Goal: Use online tool/utility: Utilize a website feature to perform a specific function

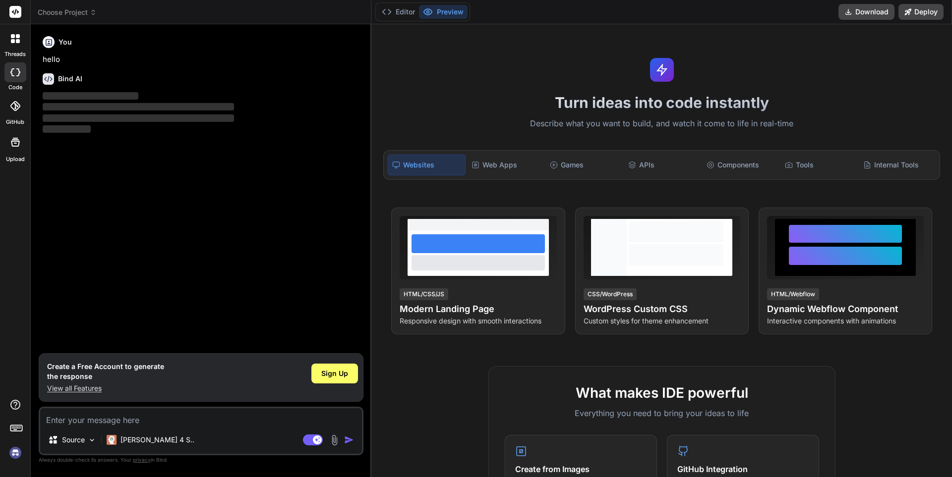
type textarea "x"
type textarea "m"
type textarea "x"
type textarea "r"
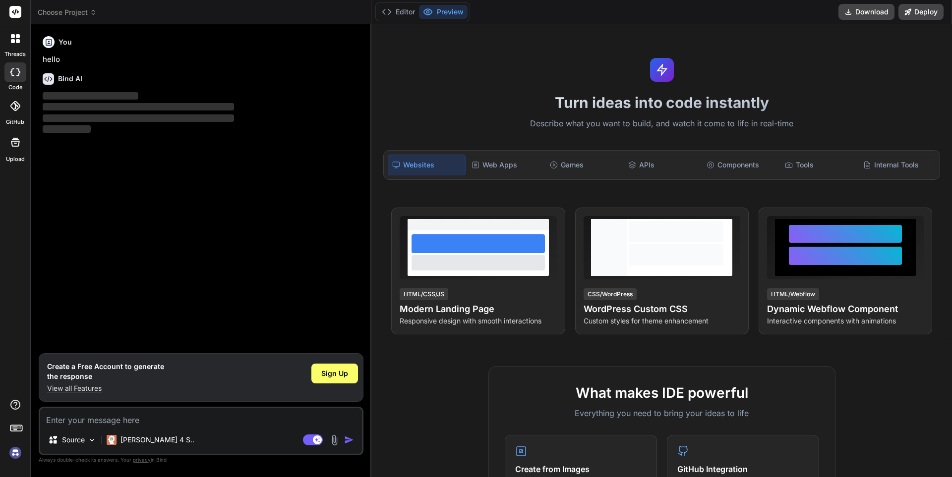
type textarea "x"
type textarea "ri"
type textarea "x"
type textarea "rit"
type textarea "x"
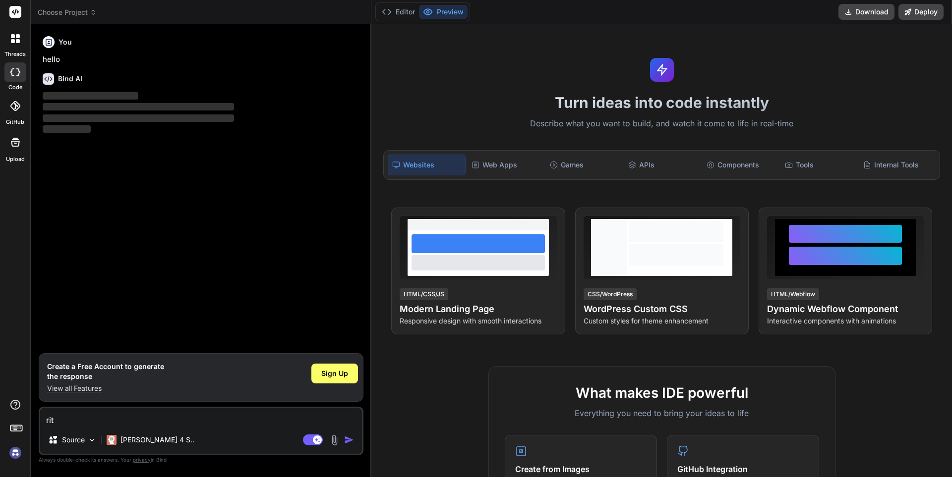
type textarea "rite"
type textarea "x"
type textarea "rite"
type textarea "x"
type textarea "rite"
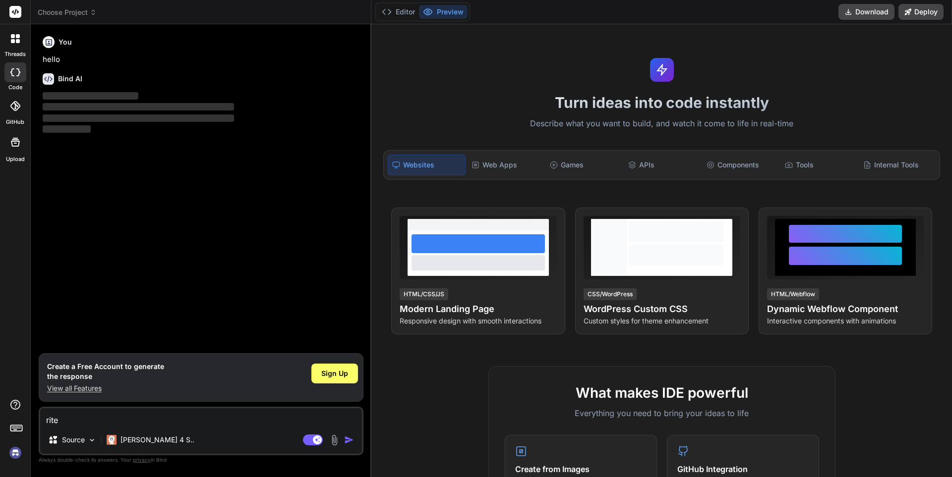
type textarea "x"
type textarea "rit"
type textarea "x"
type textarea "ri"
type textarea "x"
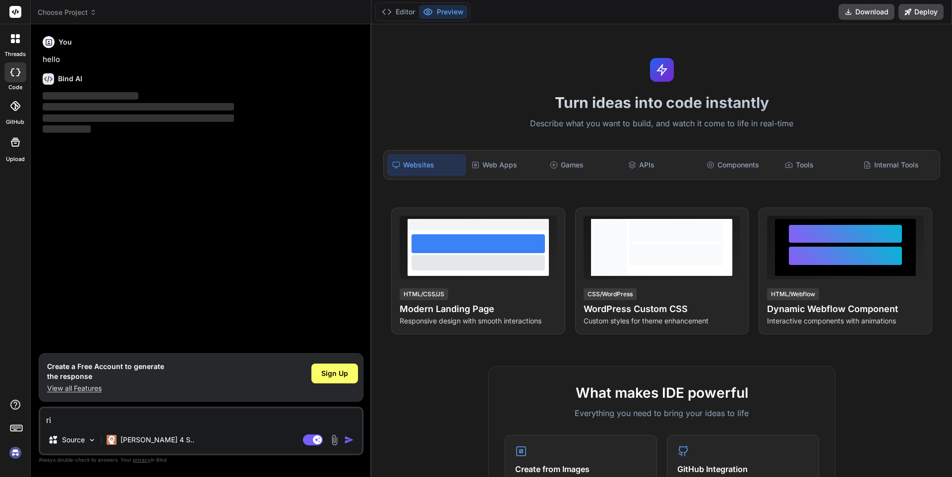
type textarea "r"
type textarea "x"
type textarea "w"
type textarea "x"
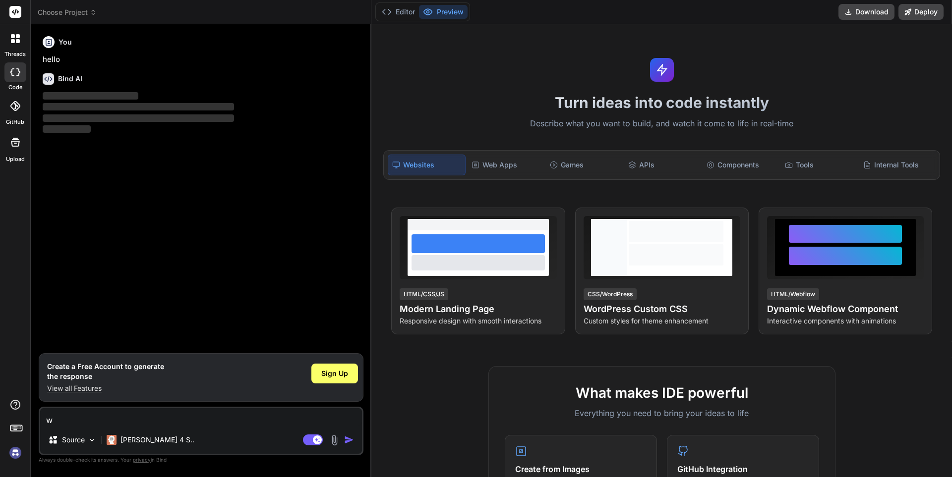
type textarea "wr"
type textarea "x"
type textarea "wri"
type textarea "x"
type textarea "writ"
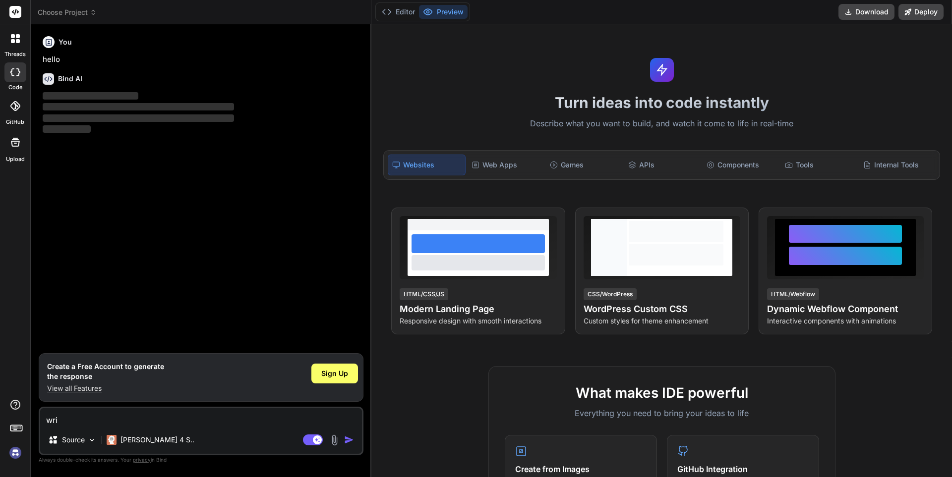
type textarea "x"
type textarea "write"
type textarea "x"
type textarea "write"
type textarea "x"
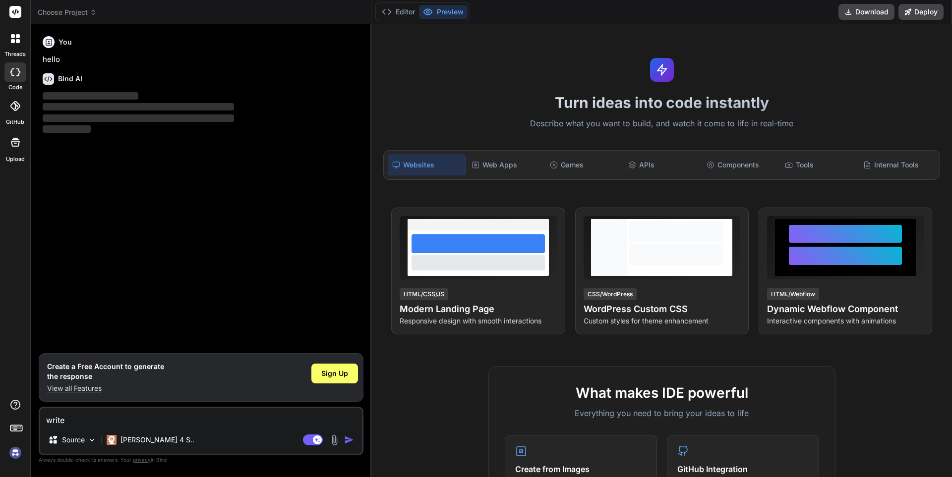
type textarea "write m"
type textarea "x"
type textarea "write"
type textarea "x"
type textarea "write a"
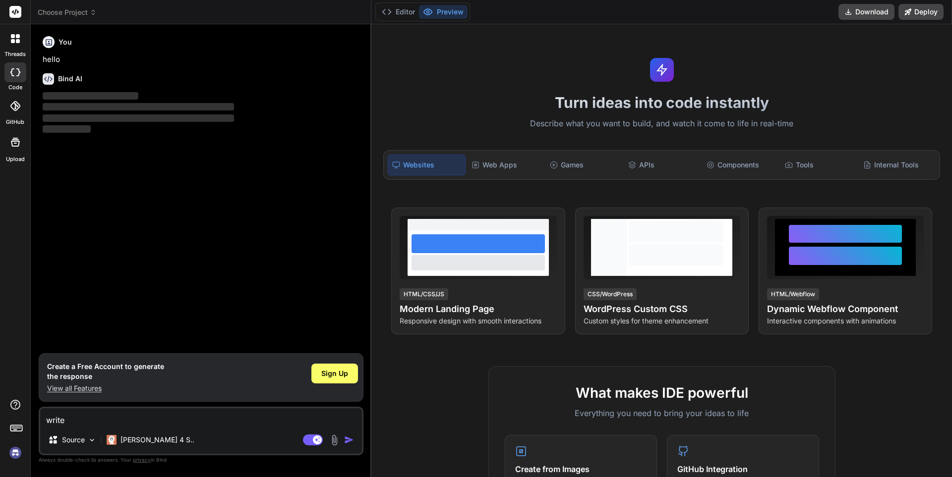
type textarea "x"
type textarea "write a"
type textarea "x"
type textarea "write a g"
type textarea "x"
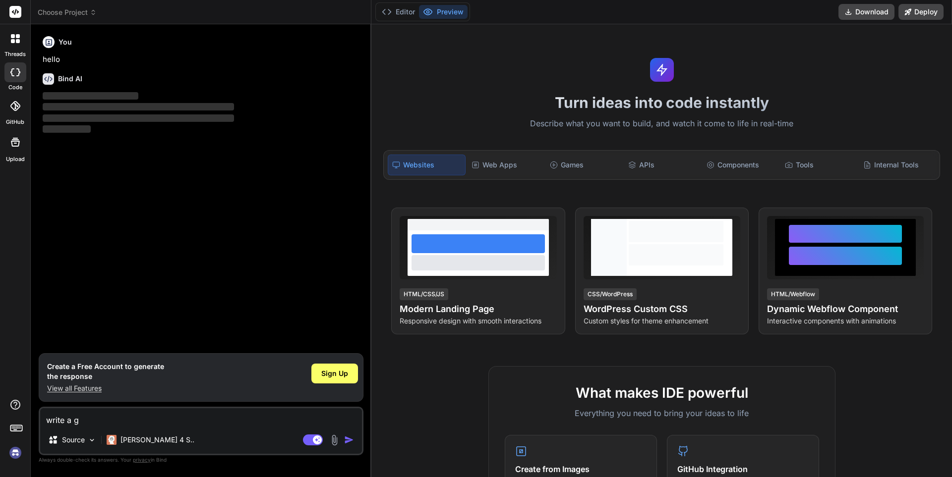
type textarea "write a gr"
type textarea "x"
type textarea "write a gre"
type textarea "x"
type textarea "write a grea"
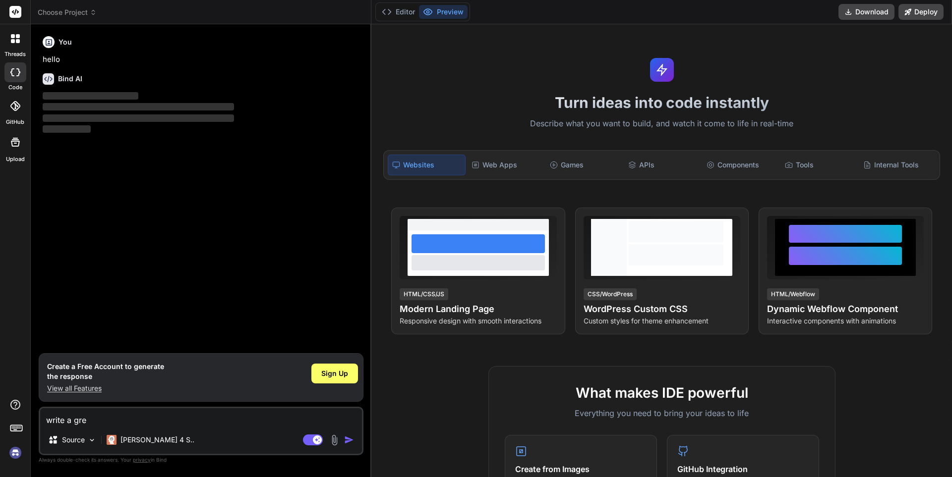
type textarea "x"
type textarea "write a great"
type textarea "x"
type textarea "write a great"
type textarea "x"
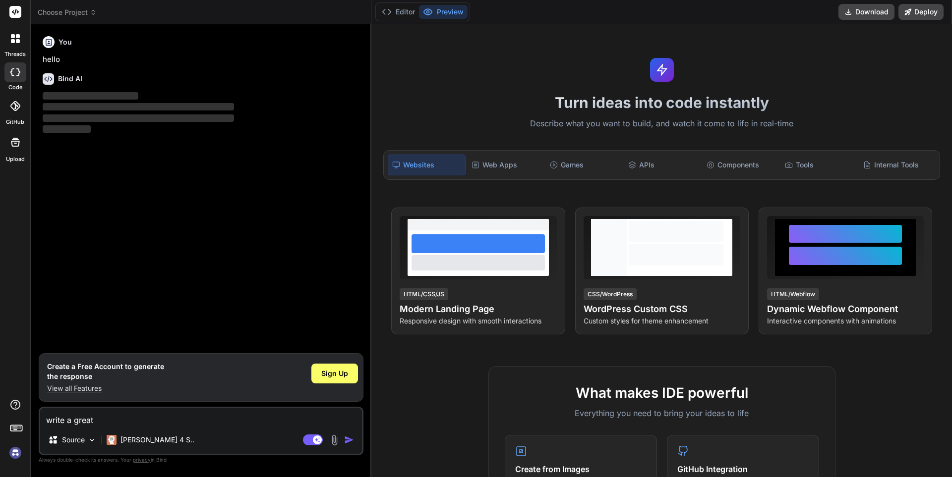
type textarea "write a great r"
type textarea "x"
type textarea "write a great re"
type textarea "x"
type textarea "write a great rec"
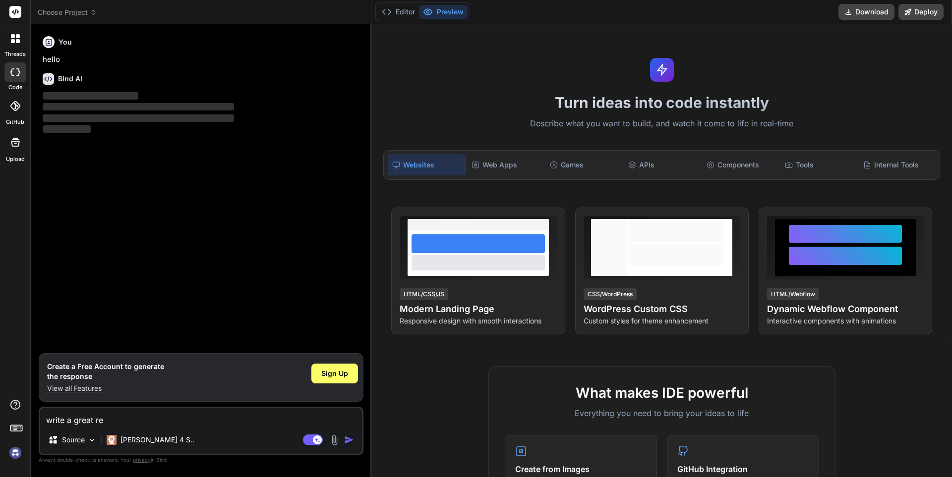
type textarea "x"
type textarea "write a great reco"
type textarea "x"
type textarea "write a great recom"
type textarea "x"
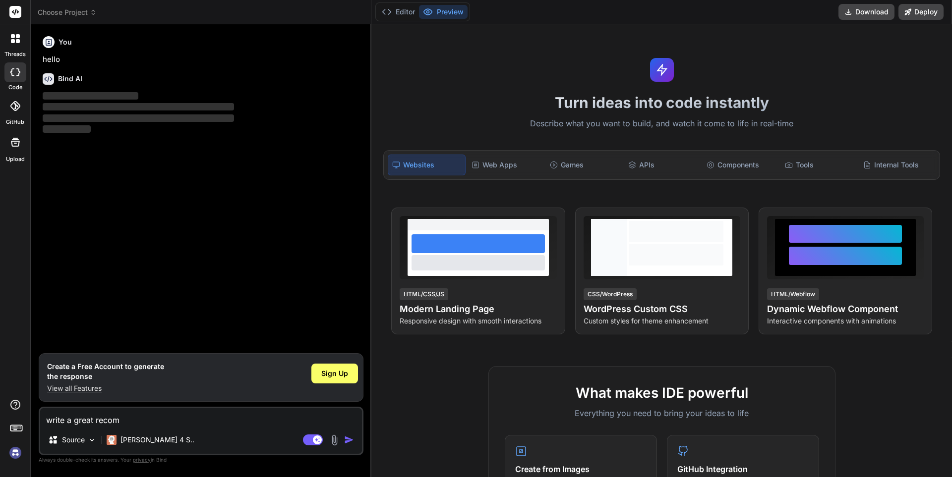
type textarea "write a great recomm"
type textarea "x"
type textarea "write a great recomme"
type textarea "x"
type textarea "write a great recommen"
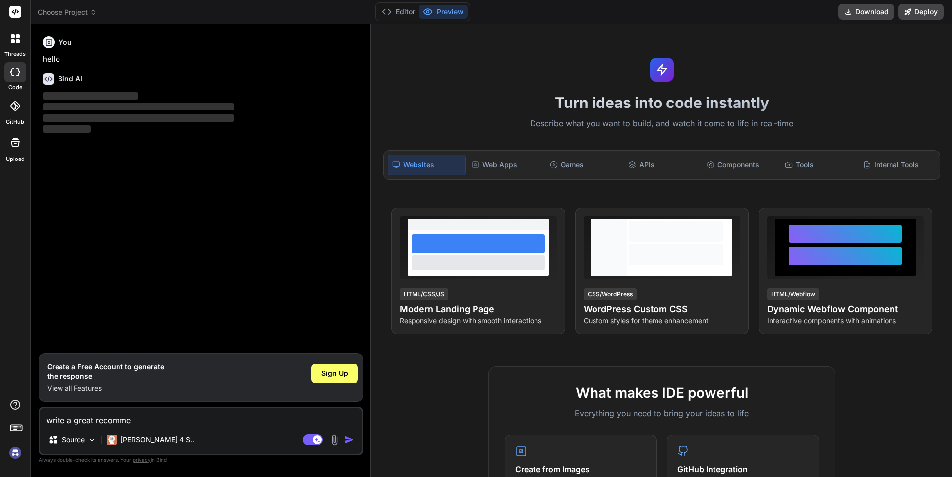
type textarea "x"
type textarea "write a great recommend"
type textarea "x"
type textarea "write a great recommende"
type textarea "x"
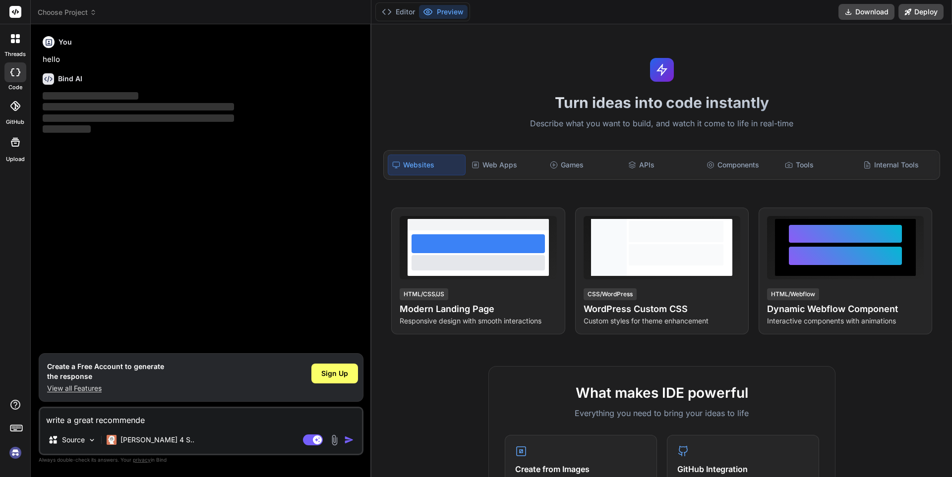
type textarea "write a great recommender"
type textarea "x"
type textarea "write a great recommender"
type textarea "x"
type textarea "write a great recommender s"
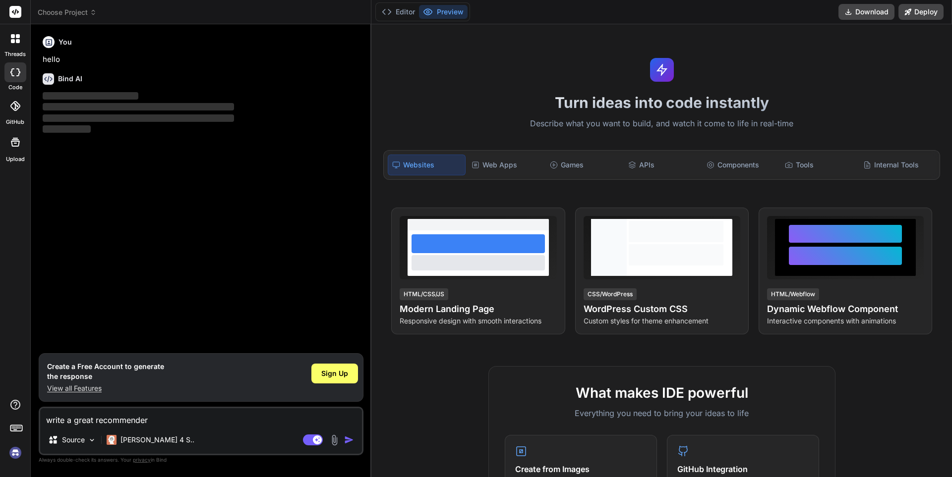
type textarea "x"
type textarea "write a great recommender sy"
type textarea "x"
type textarea "write a great recommender sys"
type textarea "x"
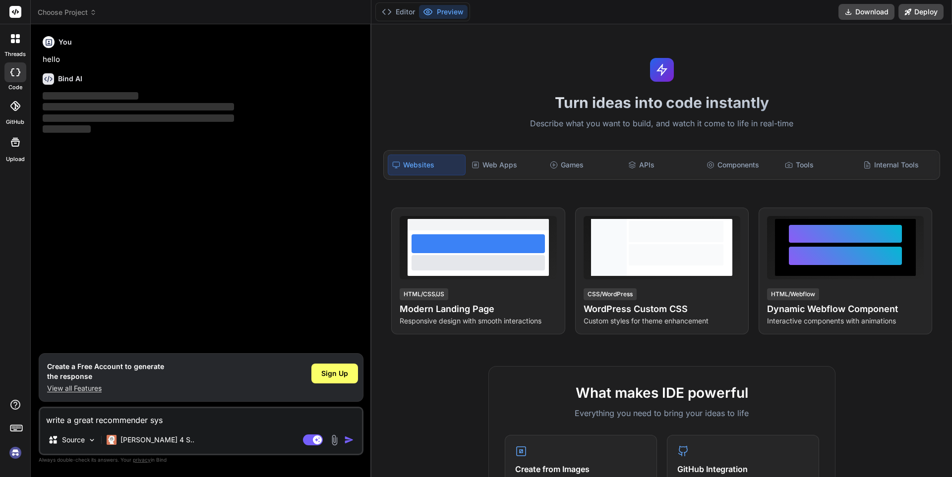
type textarea "write a great recommender syst"
type textarea "x"
type textarea "write a great recommender syste"
type textarea "x"
type textarea "write a great recommender system"
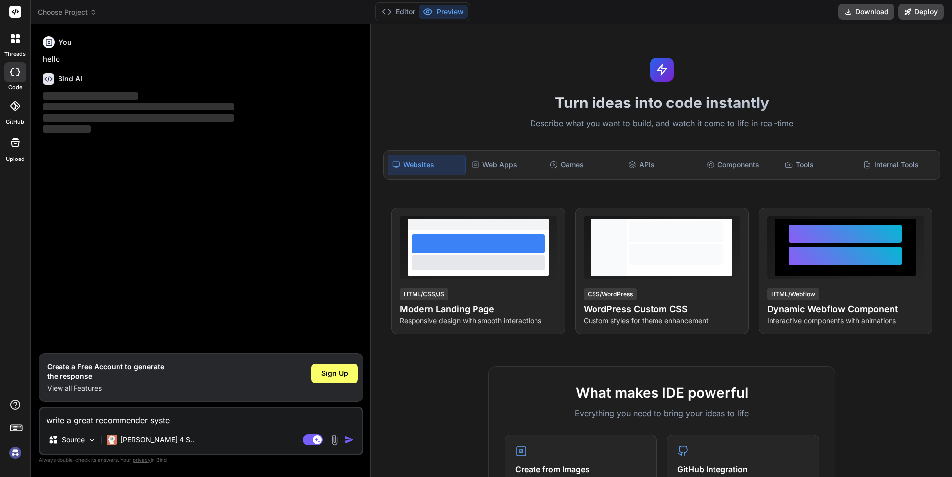
type textarea "x"
type textarea "write a great recommender system"
type textarea "x"
type textarea "write a great recommender system f"
type textarea "x"
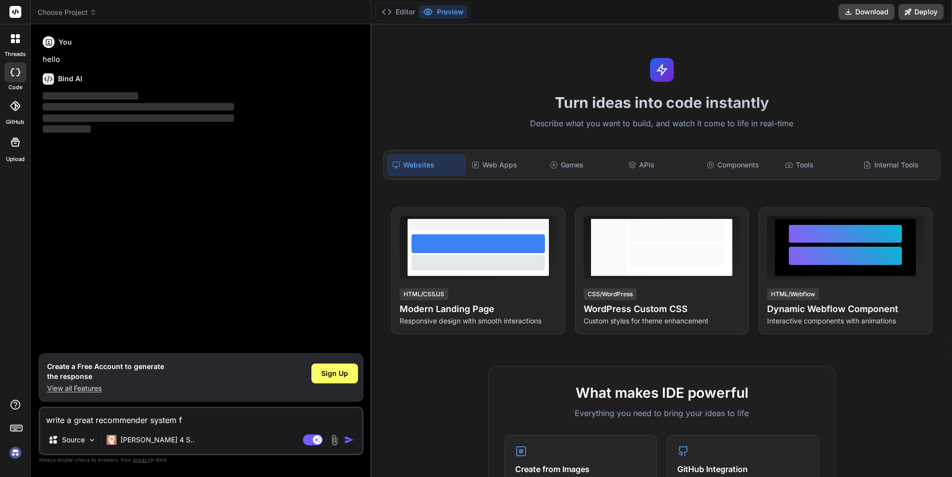
type textarea "write a great recommender system fo"
type textarea "x"
type textarea "write a great recommender system for"
type textarea "x"
type textarea "write a great recommender system for"
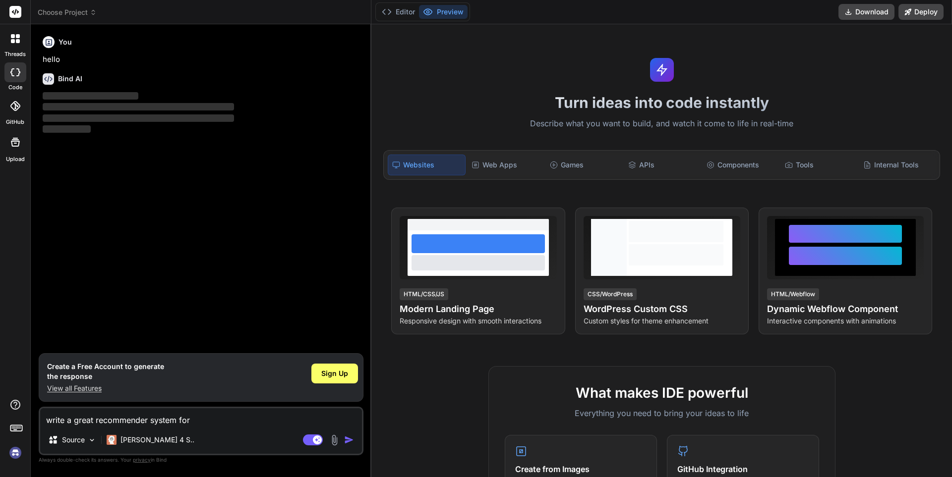
type textarea "x"
type textarea "write a great recommender system for a"
type textarea "x"
type textarea "write a great recommender system for a"
type textarea "x"
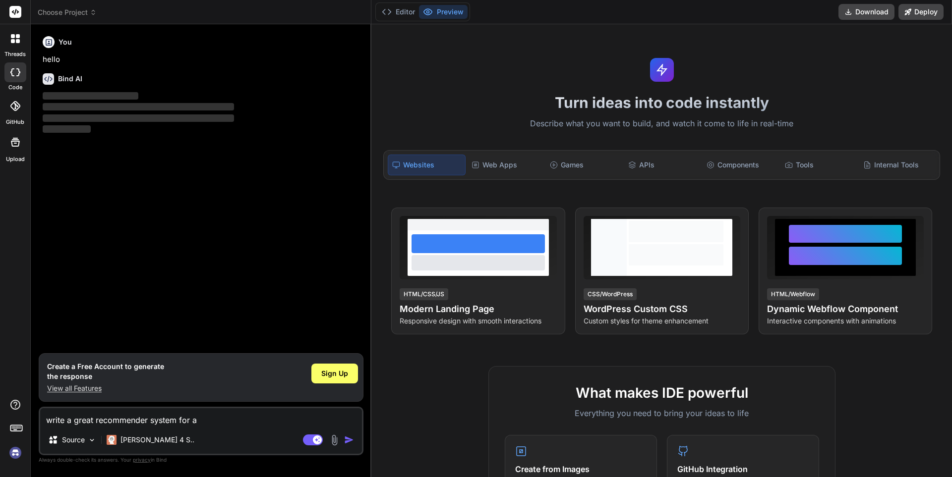
type textarea "write a great recommender system for a"
type textarea "x"
type textarea "write a great recommender system for"
type textarea "x"
type textarea "write a great recommender system for a"
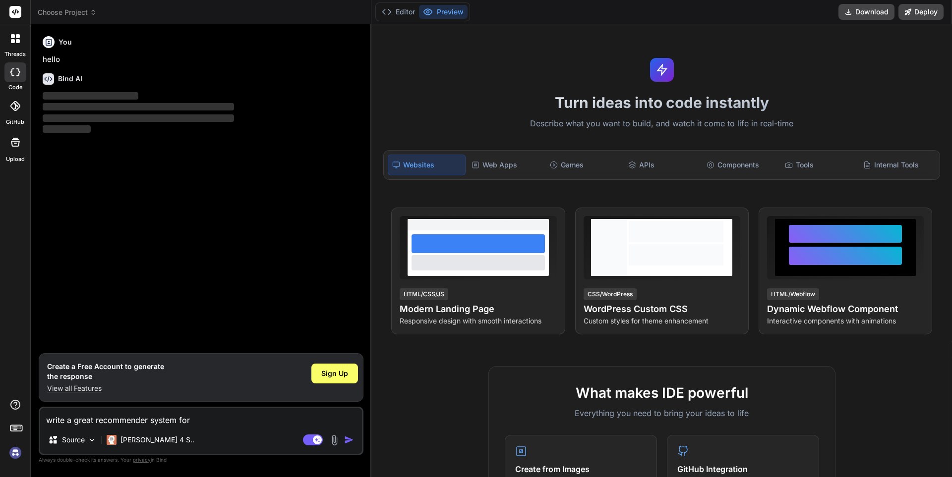
type textarea "x"
type textarea "write a great recommender system for ap"
type textarea "x"
type textarea "write a great recommender system for app"
type textarea "x"
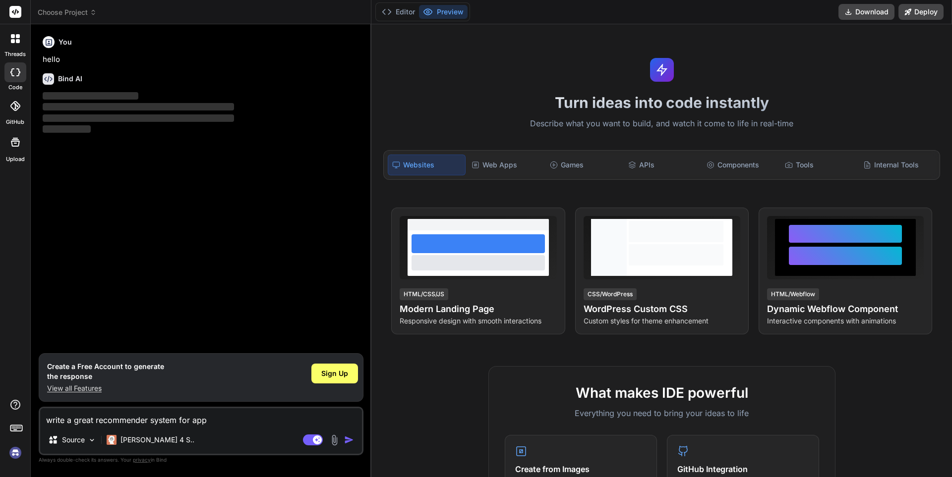
type textarea "write a great recommender system for appl"
type textarea "x"
type textarea "write a great recommender system for apple"
type textarea "x"
type textarea "write a great recommender system for apple"
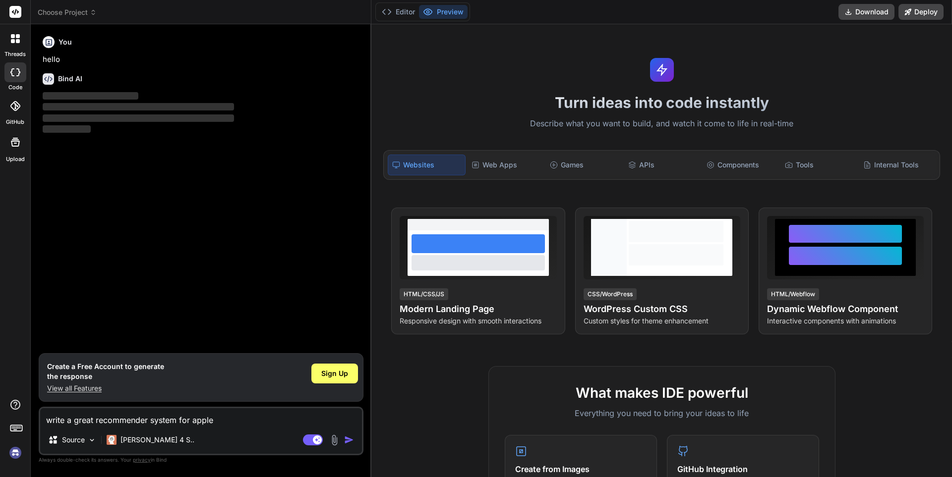
type textarea "x"
type textarea "write a great recommender system for apple m"
type textarea "x"
type textarea "write a great recommender system for apple mu"
type textarea "x"
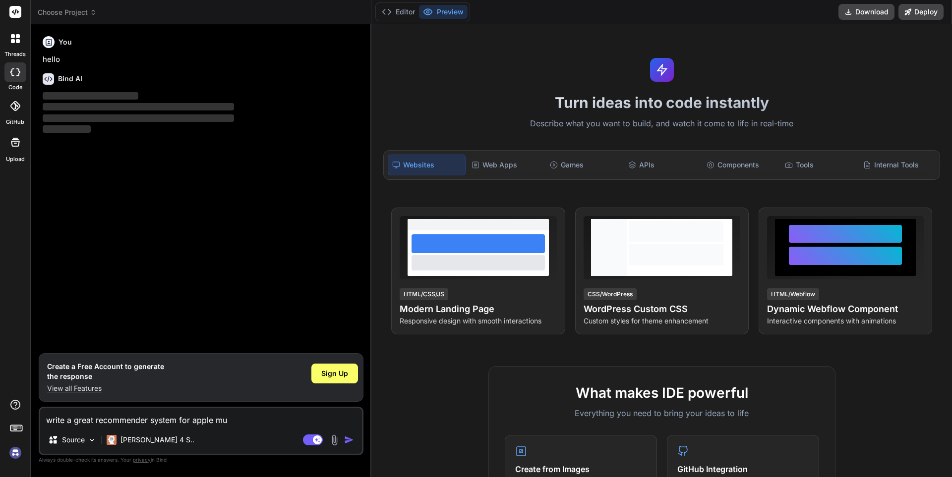
type textarea "write a great recommender system for apple mus"
type textarea "x"
type textarea "write a great recommender system for apple musi"
type textarea "x"
type textarea "write a great recommender system for apple music"
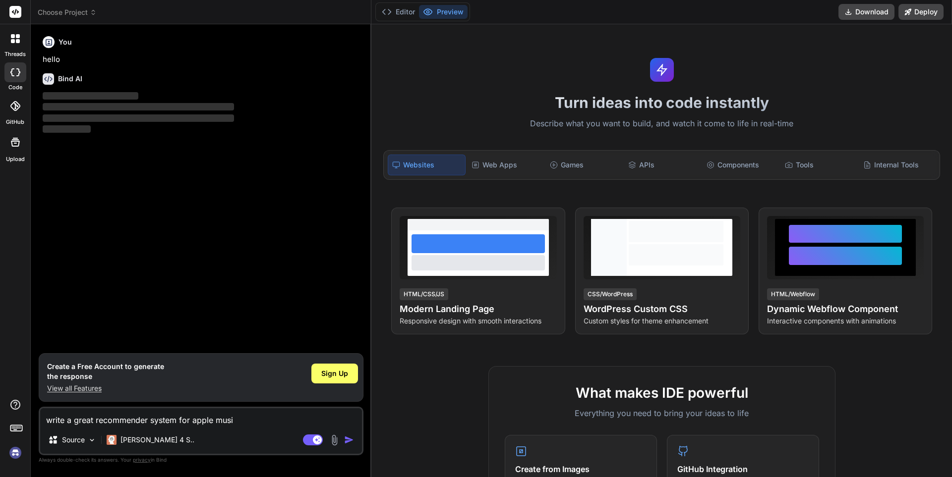
type textarea "x"
type textarea "write a great recommender system for apple musi"
type textarea "x"
type textarea "write a great recommender system for apple mus"
type textarea "x"
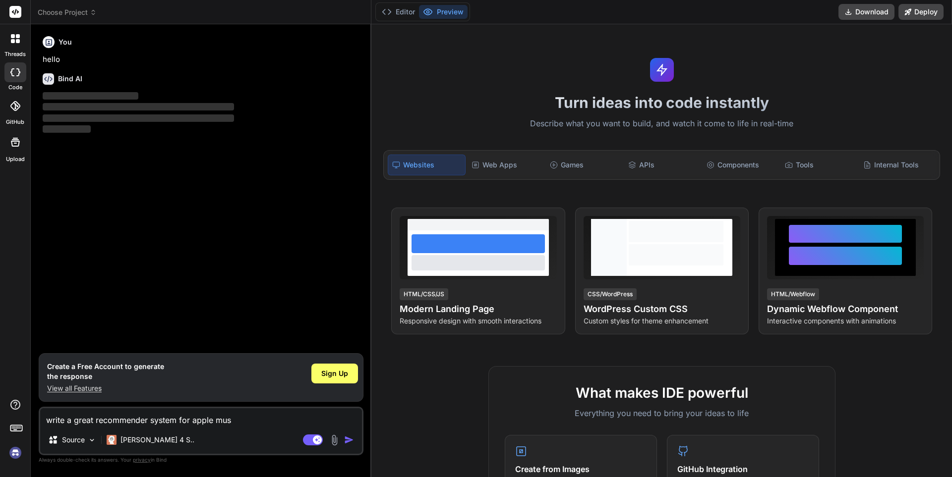
type textarea "write a great recommender system for apple mu"
type textarea "x"
type textarea "write a great recommender system for apple mus"
type textarea "x"
type textarea "write a great recommender system for apple musi"
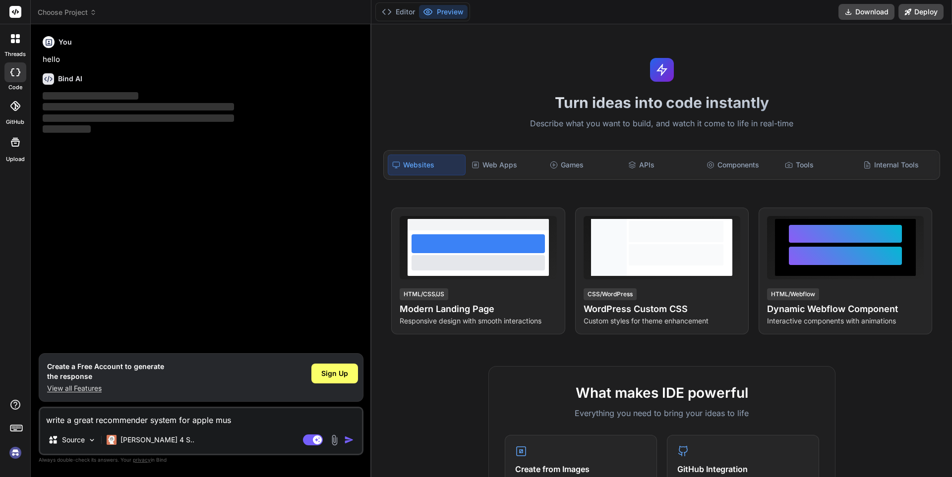
type textarea "x"
type textarea "write a great recommender system for apple music"
type textarea "x"
type textarea "write a great recommender system for apple music"
click at [348, 444] on img "button" at bounding box center [349, 440] width 10 height 10
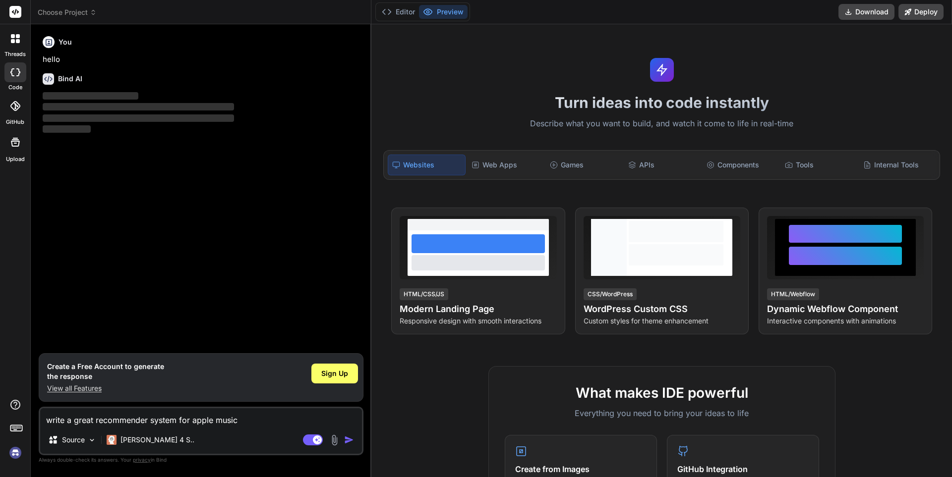
click at [346, 440] on img "button" at bounding box center [349, 440] width 10 height 10
click at [344, 438] on img "button" at bounding box center [349, 440] width 10 height 10
click at [243, 416] on textarea "write a great recommender system for apple music" at bounding box center [201, 418] width 322 height 18
click at [350, 442] on img "button" at bounding box center [349, 440] width 10 height 10
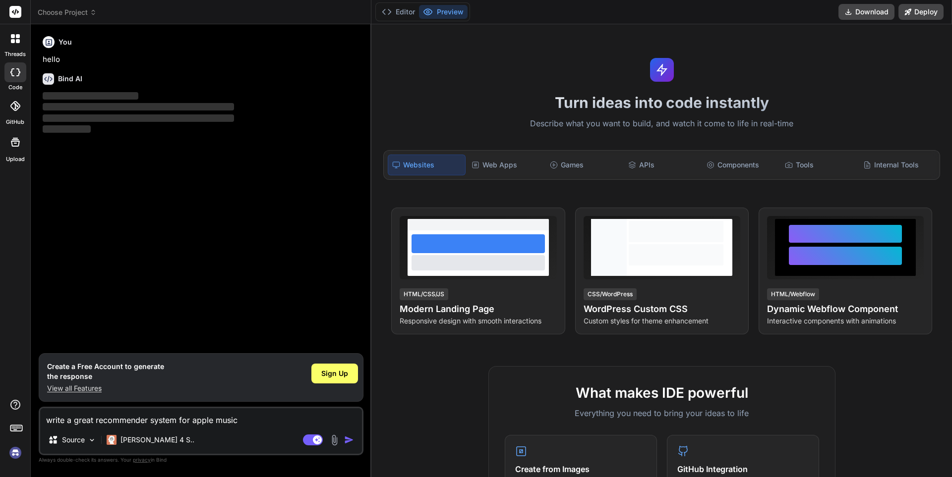
click at [350, 442] on img "button" at bounding box center [349, 440] width 10 height 10
click at [348, 440] on img "button" at bounding box center [349, 440] width 10 height 10
click at [327, 378] on span "Sign Up" at bounding box center [334, 374] width 27 height 10
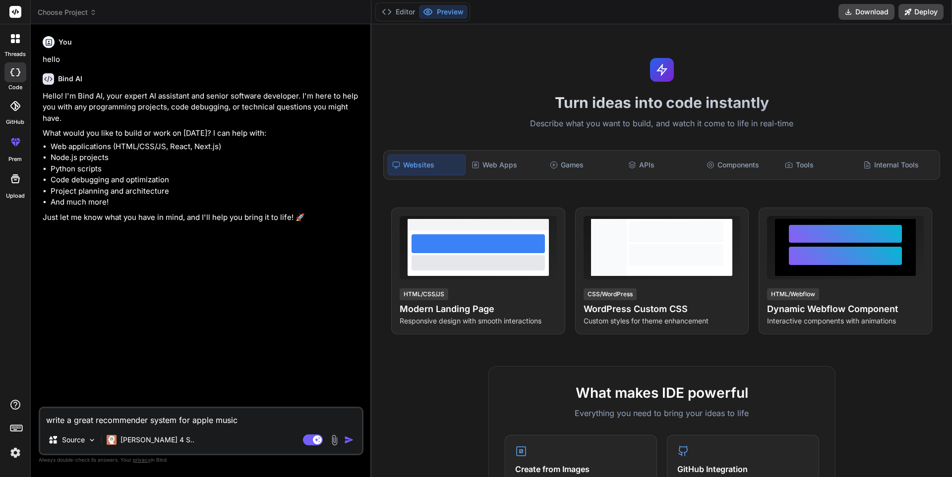
click at [348, 440] on img "button" at bounding box center [349, 440] width 10 height 10
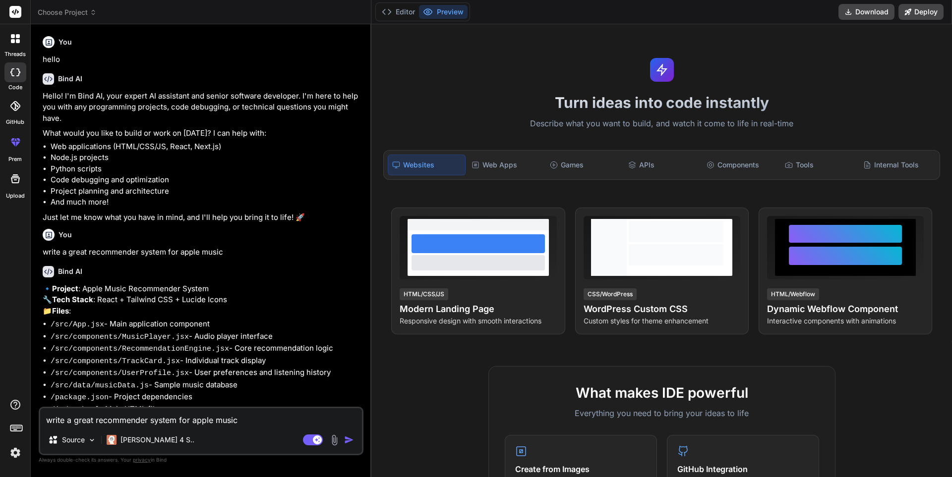
type textarea "x"
click at [216, 368] on li "/src/components/TrackCard.jsx - Individual track display" at bounding box center [206, 361] width 311 height 12
click at [403, 9] on button "Editor" at bounding box center [398, 12] width 41 height 14
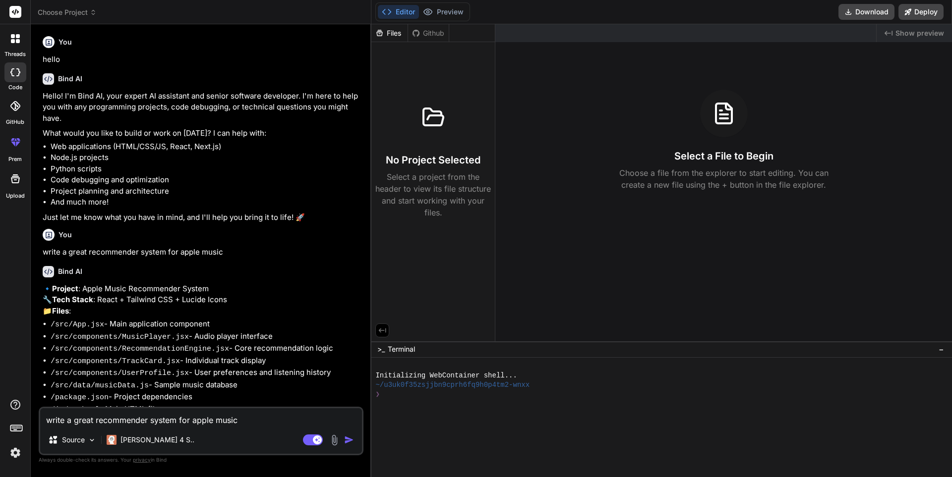
click at [310, 355] on li "/src/components/RecommendationEngine.jsx - Core recommendation logic" at bounding box center [206, 349] width 311 height 12
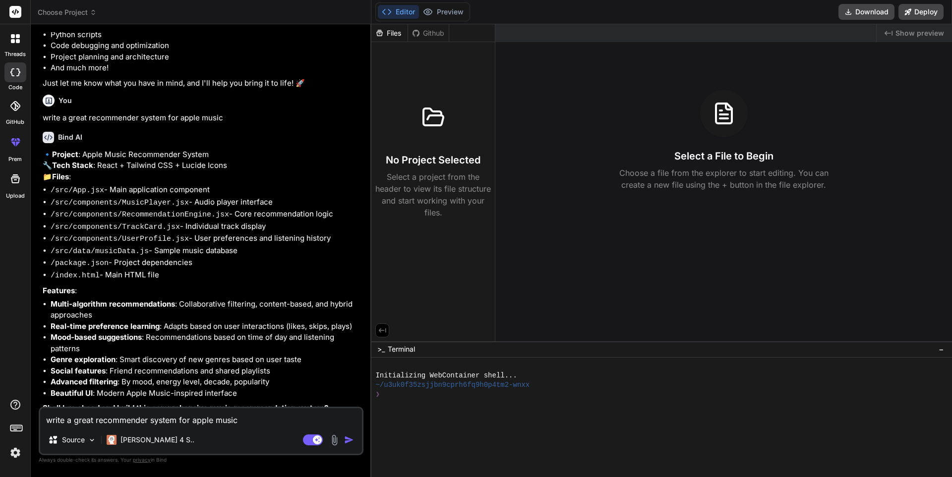
scroll to position [158, 0]
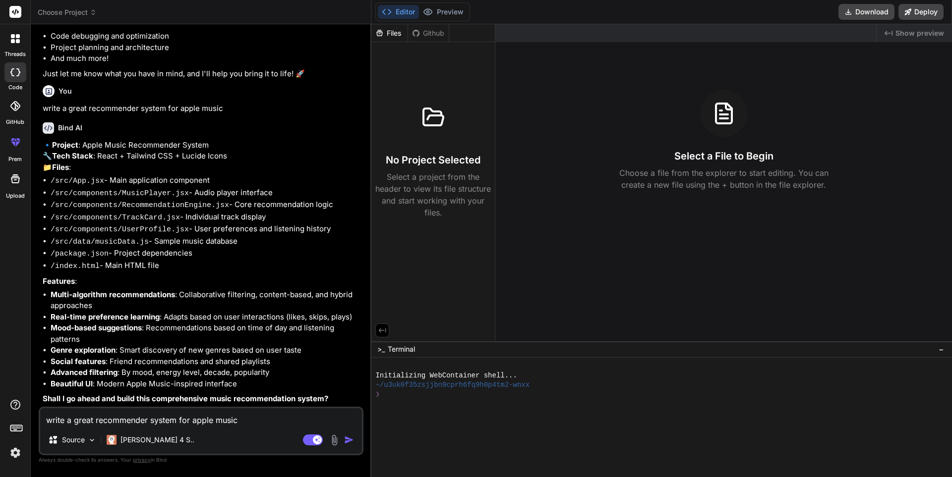
click at [222, 420] on textarea "write a great recommender system for apple music" at bounding box center [201, 418] width 322 height 18
type textarea "y"
type textarea "x"
type textarea "ye"
type textarea "x"
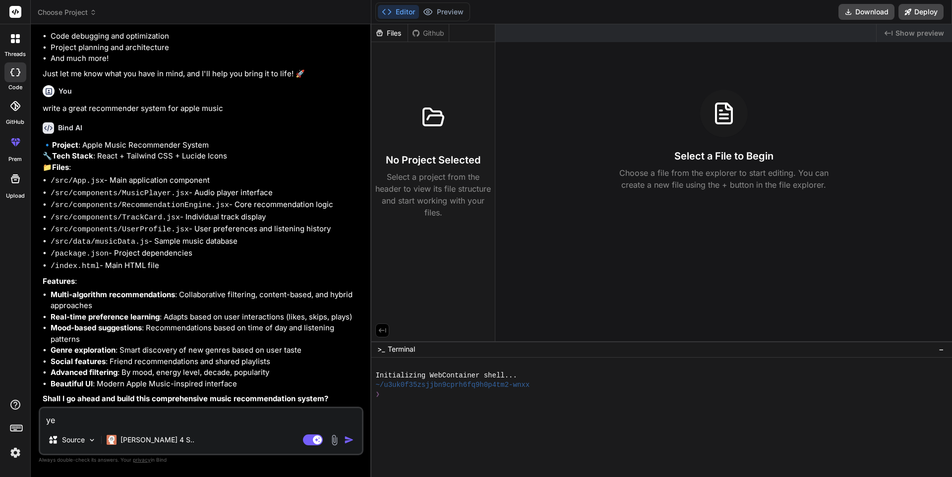
type textarea "yes"
type textarea "x"
type textarea "yes"
type textarea "x"
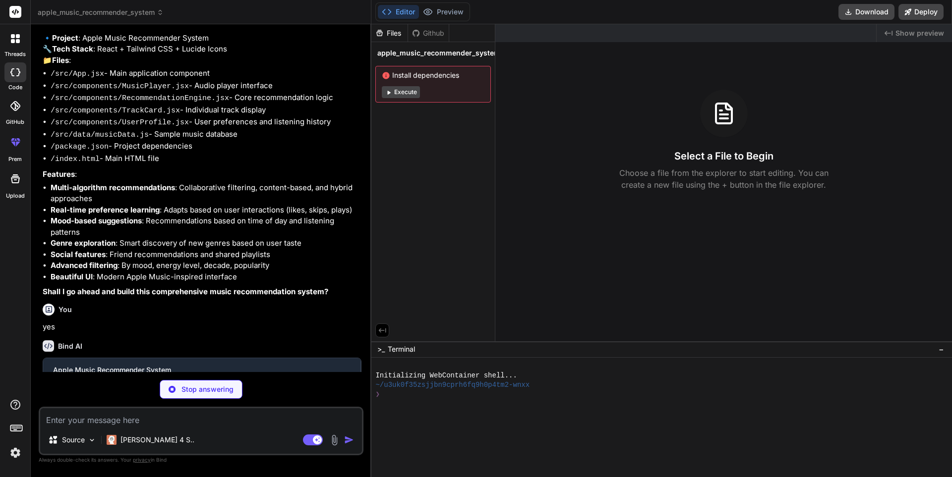
scroll to position [261, 0]
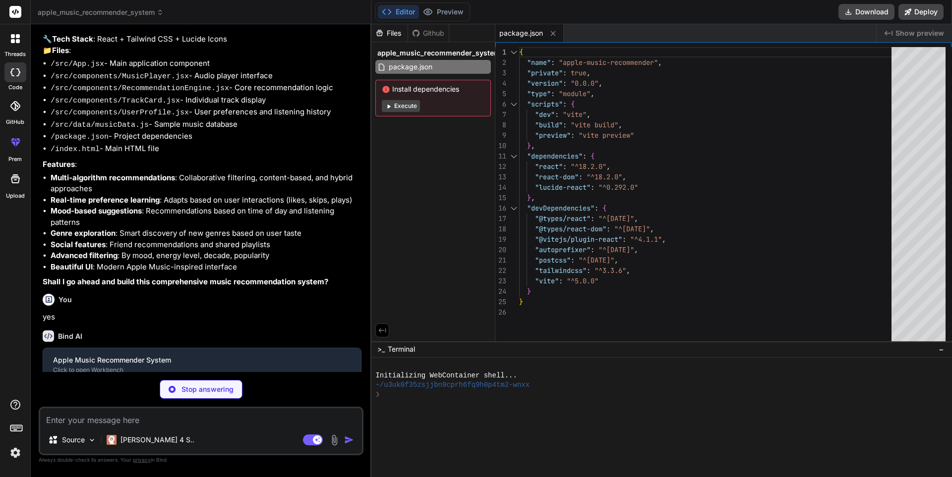
type textarea "x"
type textarea "<script type="module" src="/src/main.jsx"></script> </body> </html>"
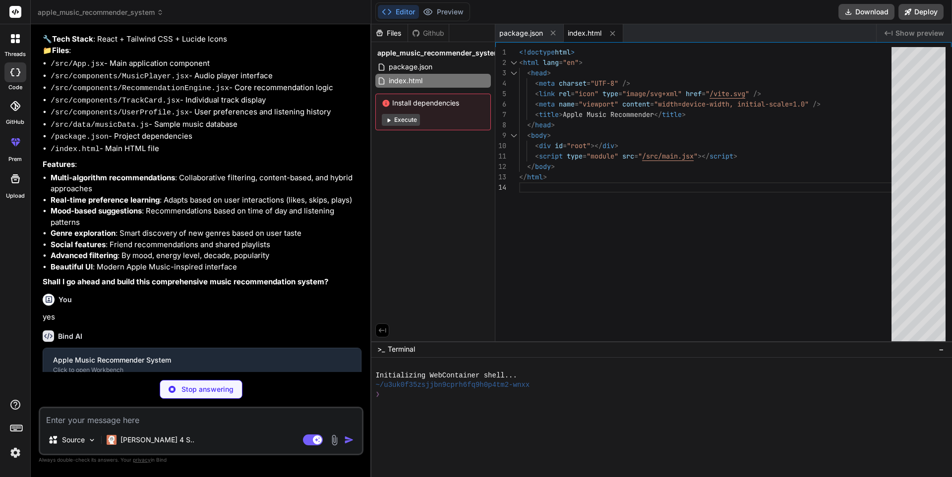
type textarea "x"
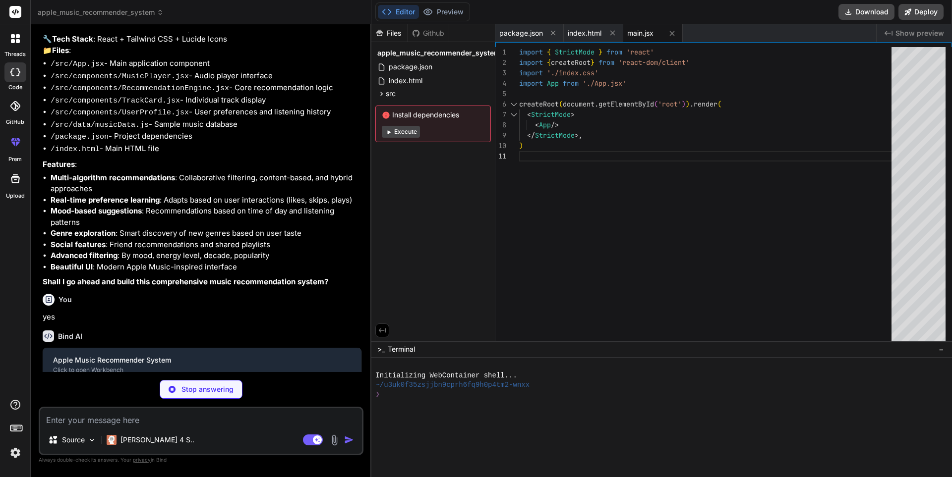
type textarea "x"
type textarea "} }"
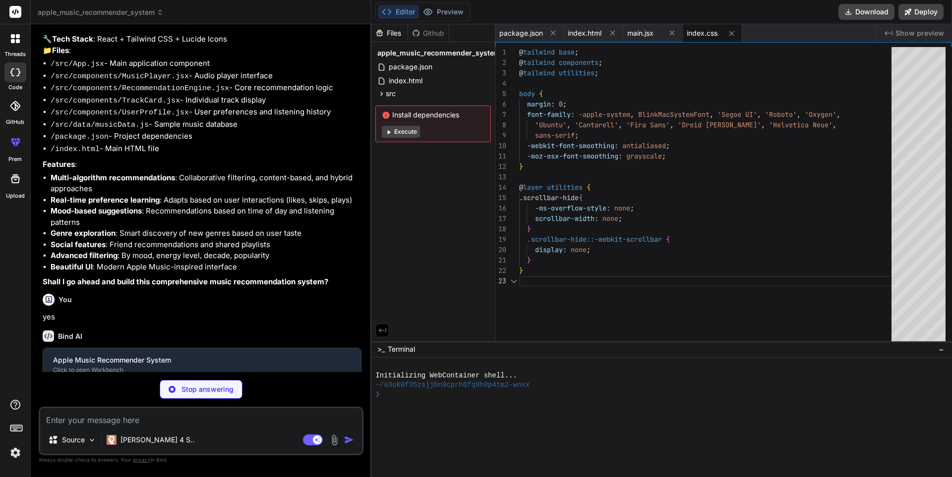
click at [405, 133] on button "Execute" at bounding box center [401, 132] width 38 height 12
type textarea "x"
type textarea "plugins: [], }"
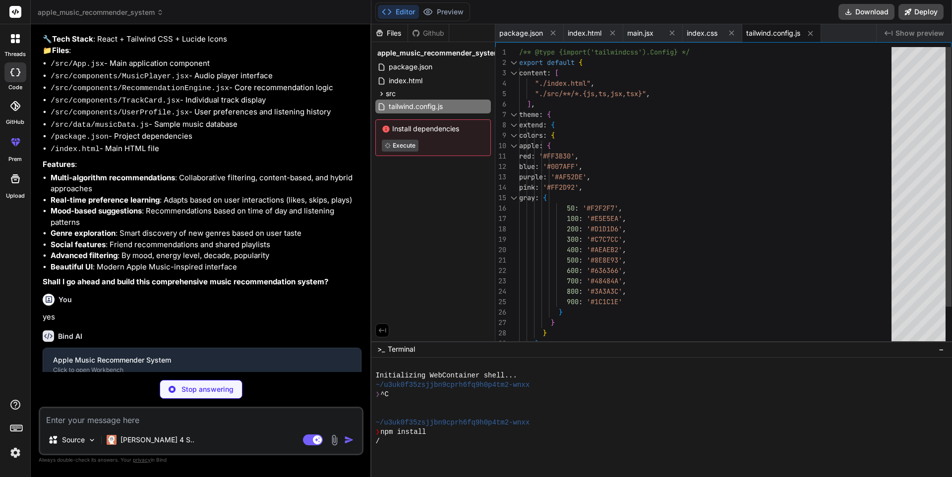
type textarea "x"
type textarea "export default { plugins: { tailwindcss: {}, autoprefixer: {}, }, }"
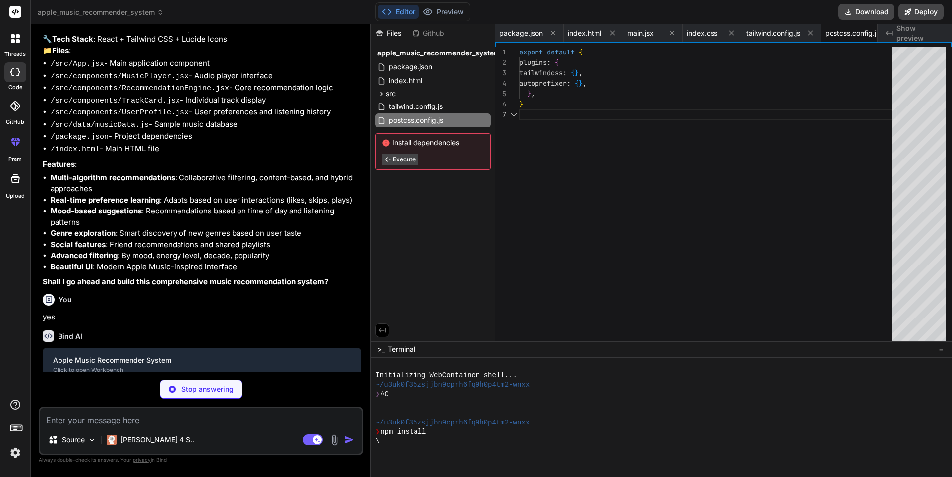
scroll to position [0, 26]
type textarea "x"
type textarea "likedTracks: [13, 14, 15], preferredGenres: ["Rock", "Pop"], preferredMoods: ["…"
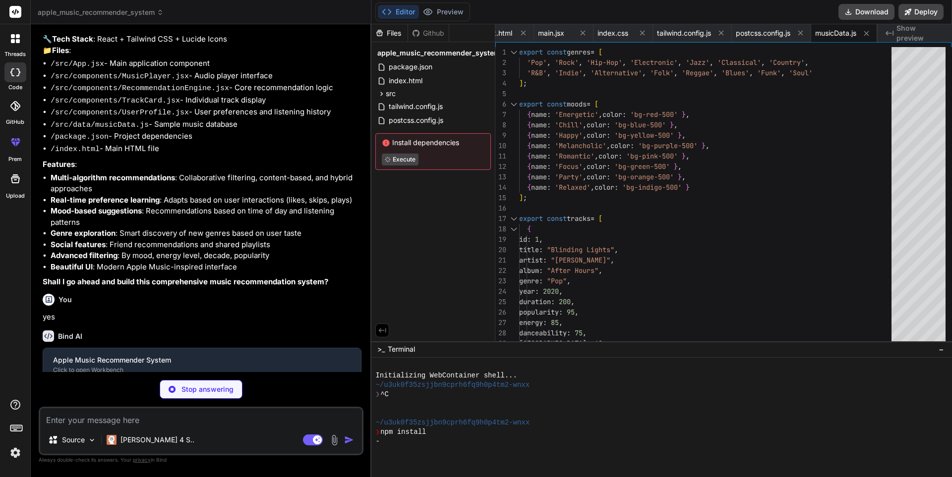
type textarea "x"
type textarea ".sort((a, b) => b.popularity - a.popularity) .slice(0, limit); } }"
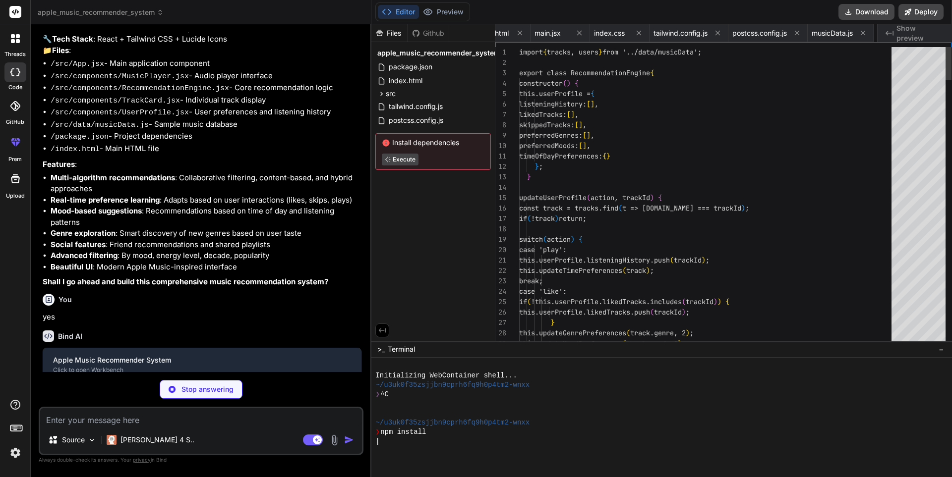
scroll to position [0, 192]
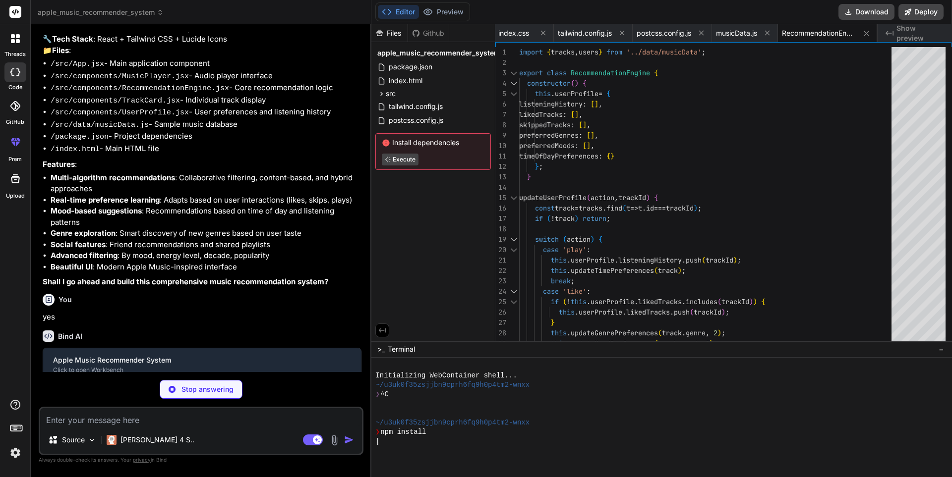
type textarea "x"
type textarea "</div> </div> </div> ); }"
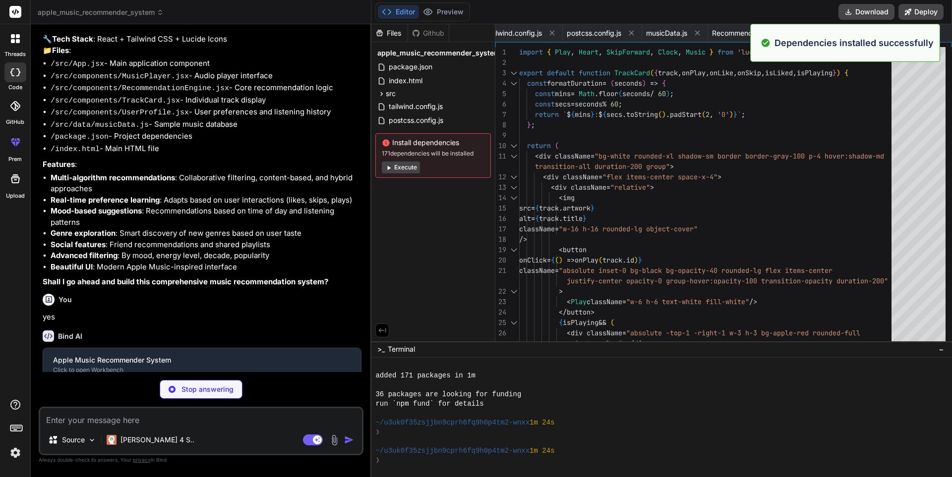
scroll to position [75, 0]
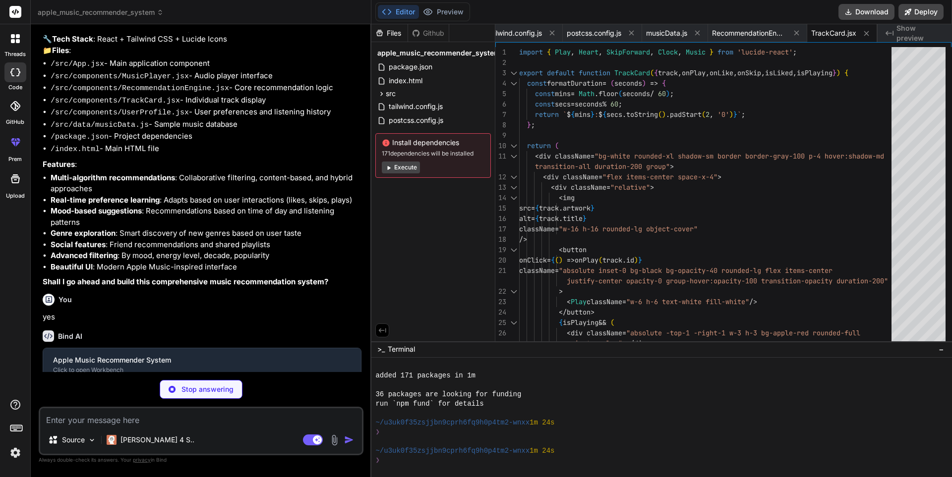
type textarea "x"
type textarea "</div> </div> </div> </div> </div> ); }"
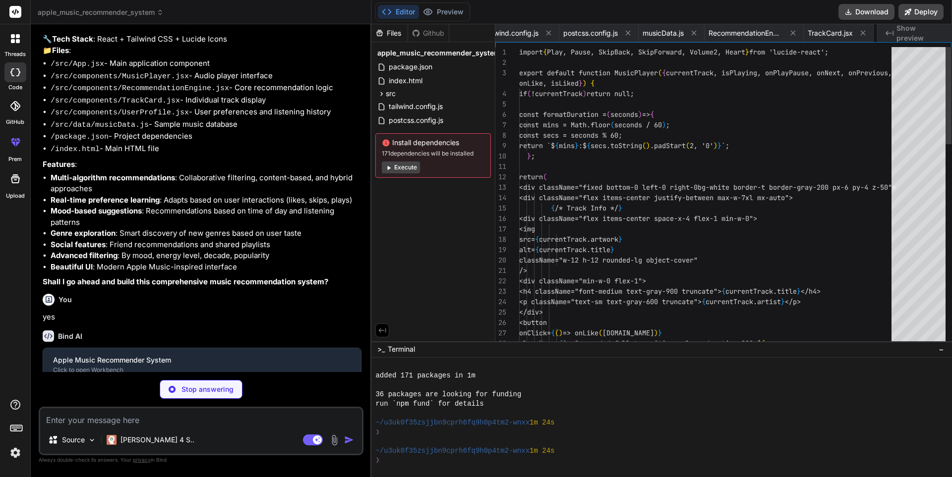
scroll to position [0, 337]
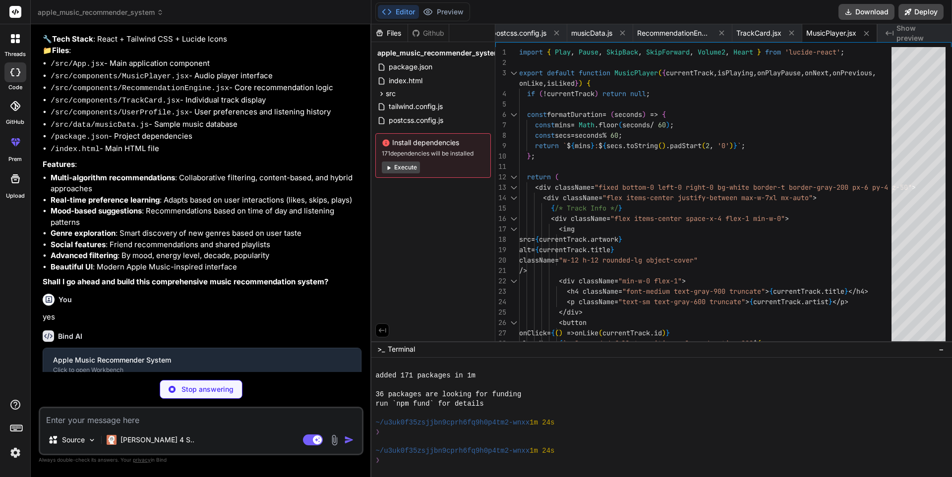
type textarea "x"
type textarea "))} </div> </div> </div> </div> ); }"
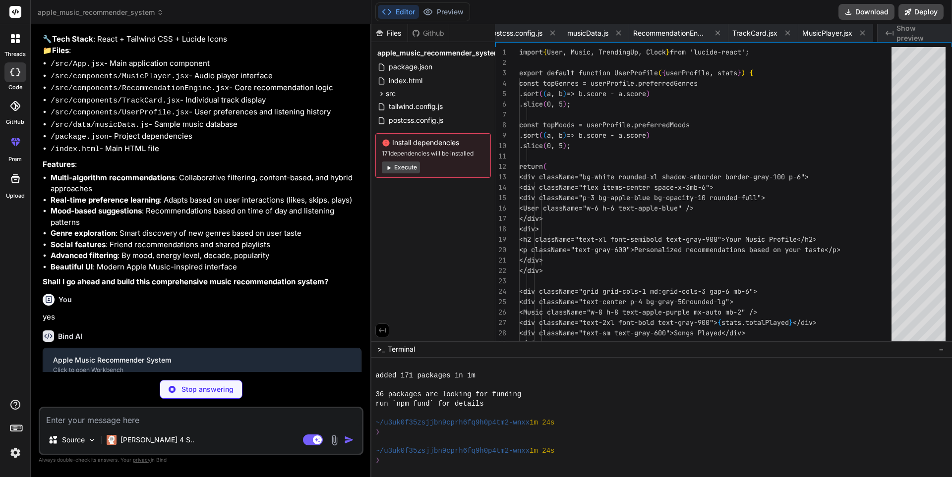
scroll to position [0, 410]
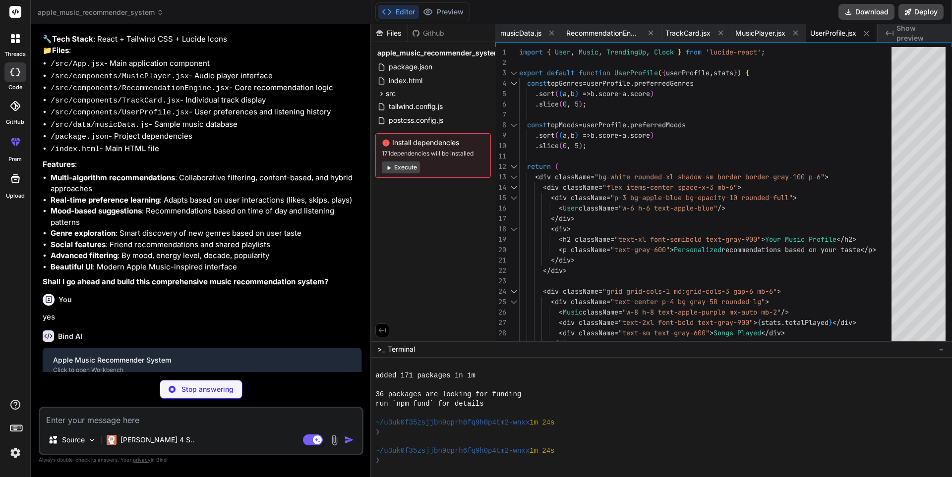
type textarea "x"
type textarea "isLiked={currentTrack ? likedTracks.has(currentTrack.id) : false} /> </div> ); …"
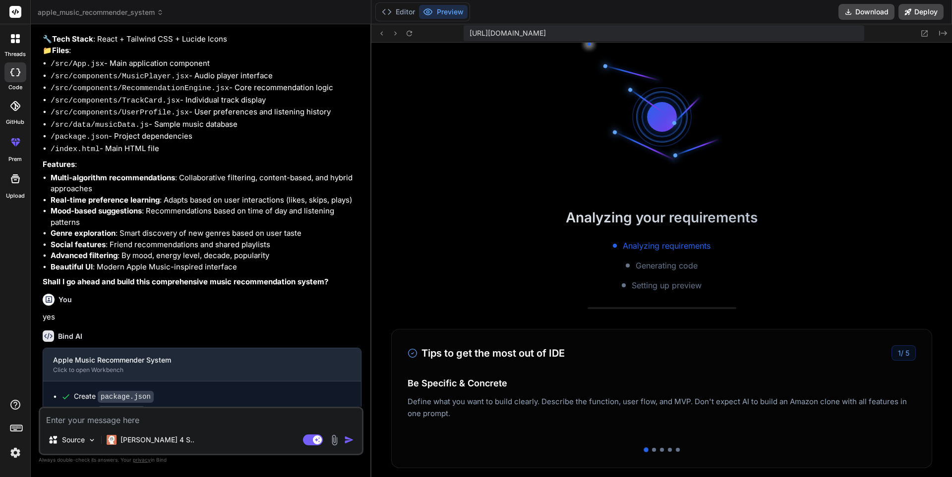
scroll to position [424, 0]
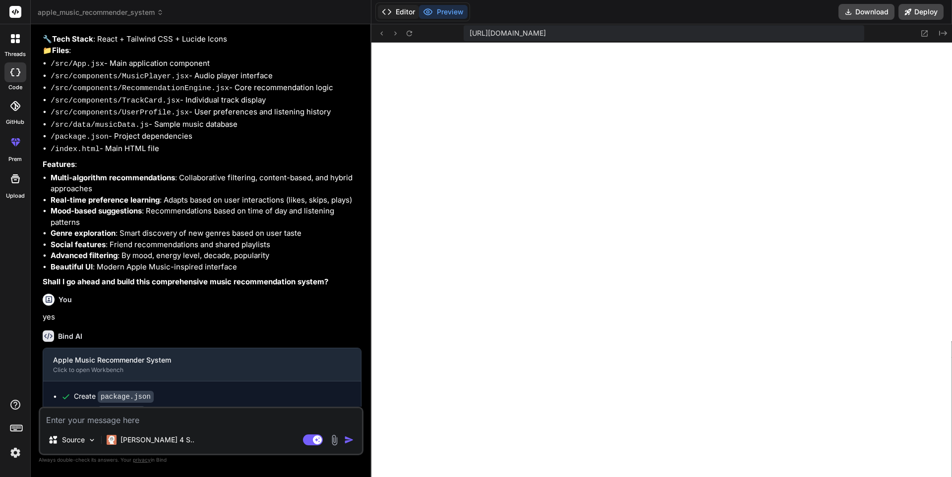
click at [396, 10] on button "Editor" at bounding box center [398, 12] width 41 height 14
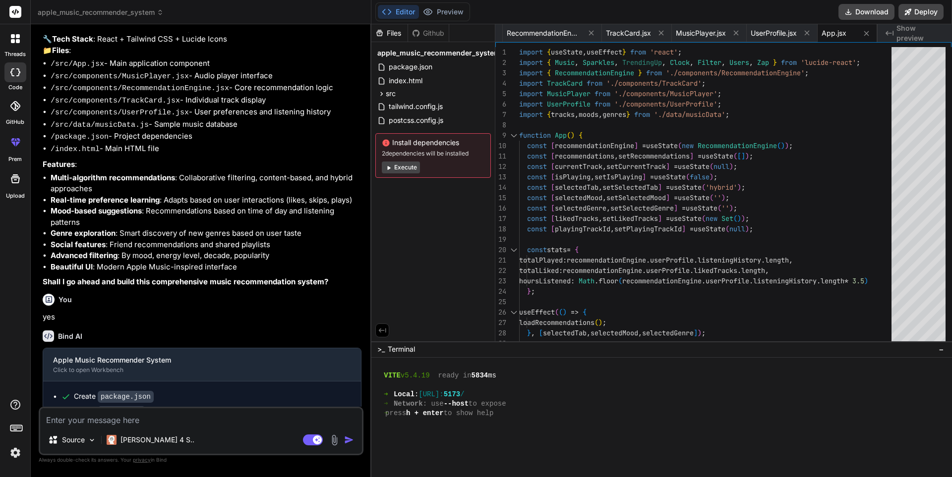
click at [402, 166] on button "Execute" at bounding box center [401, 168] width 38 height 12
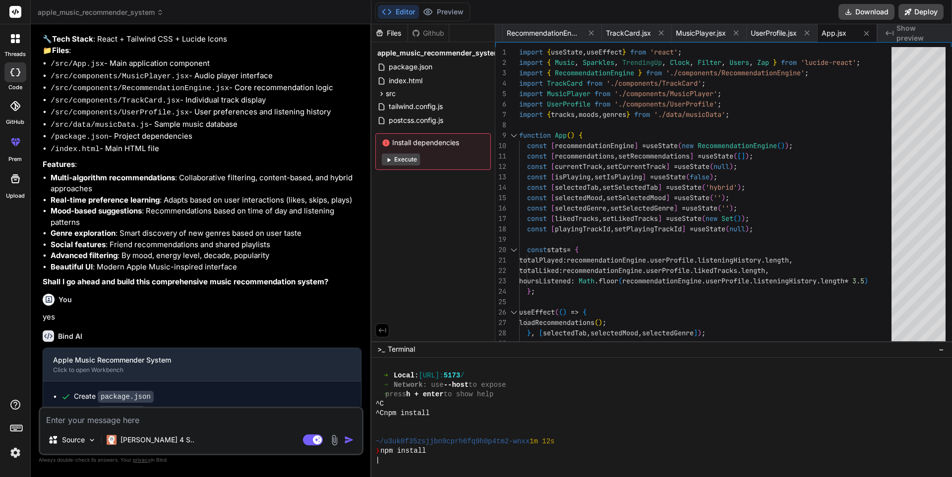
scroll to position [509, 0]
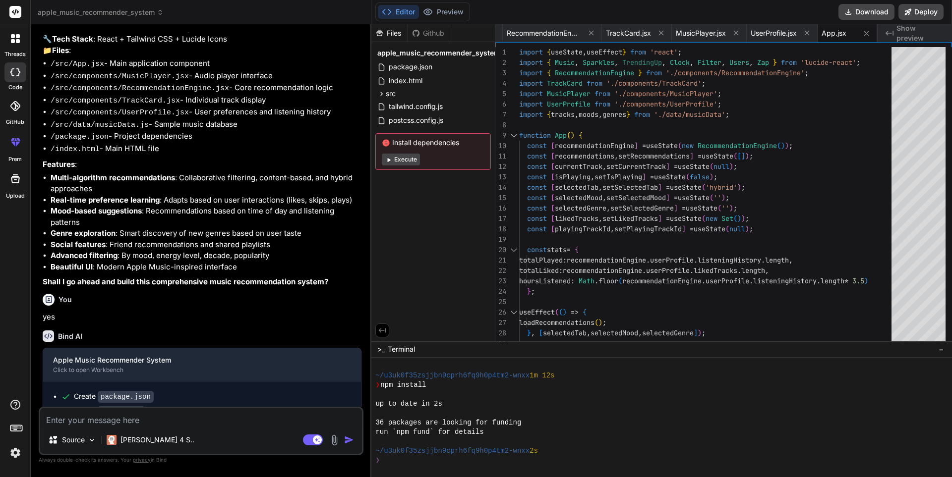
type textarea "x"
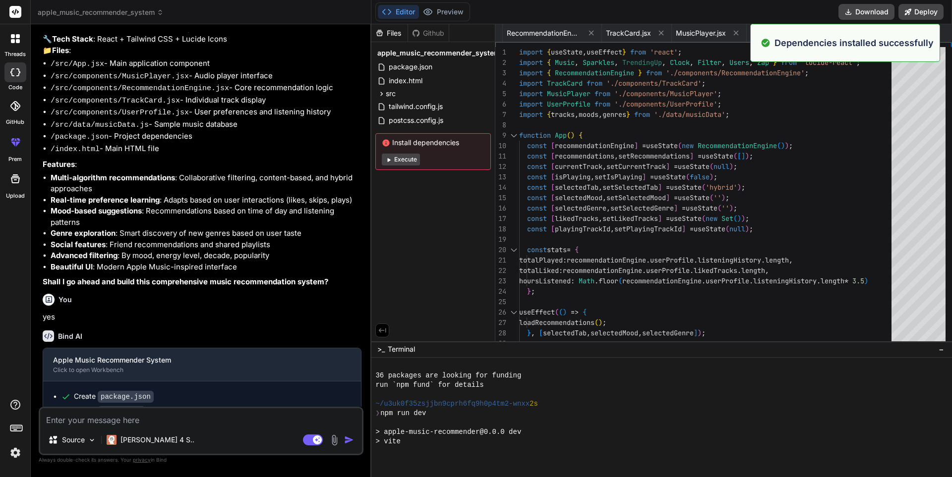
scroll to position [556, 0]
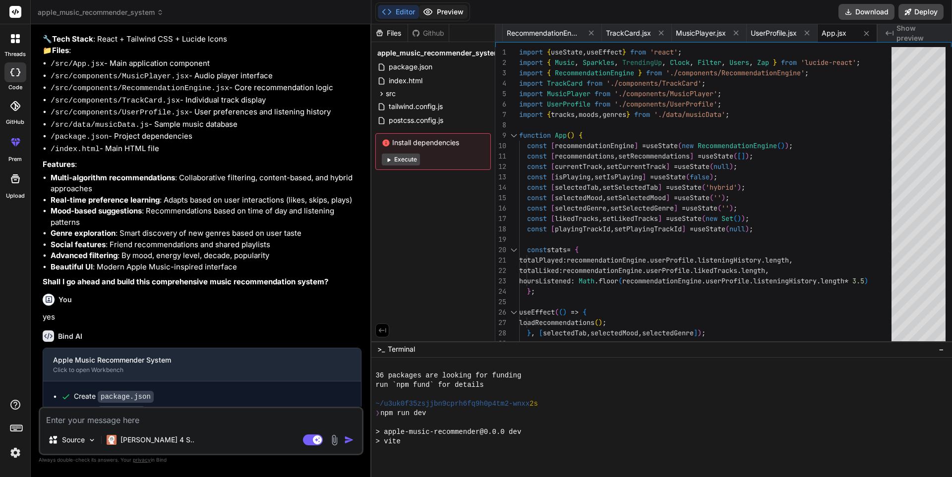
click at [445, 9] on button "Preview" at bounding box center [443, 12] width 49 height 14
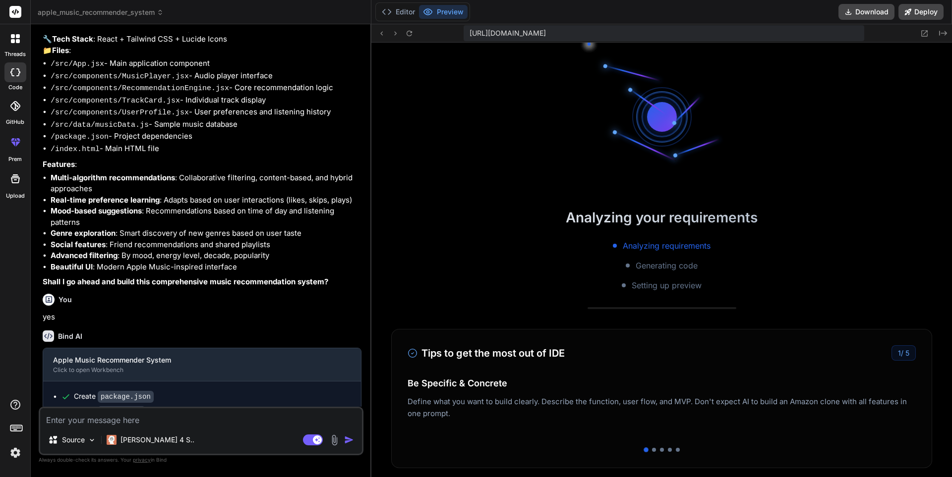
click at [444, 9] on button "Preview" at bounding box center [443, 12] width 49 height 14
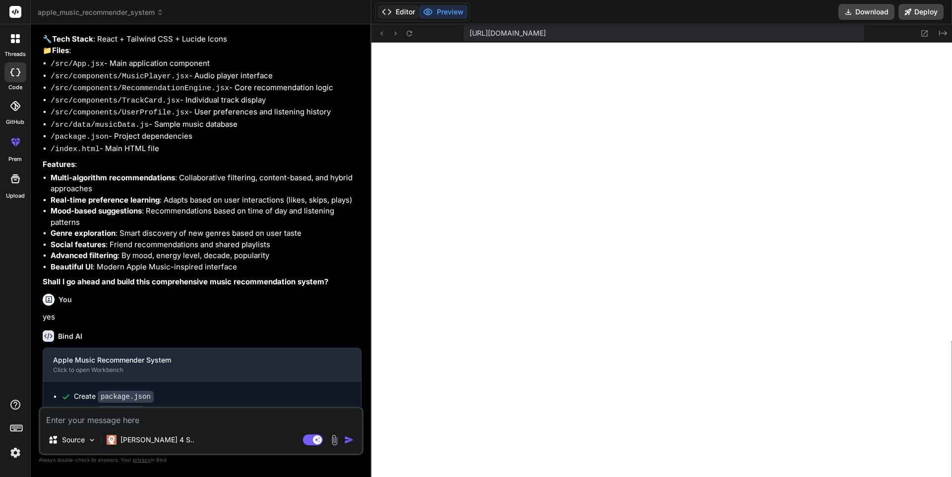
click at [408, 6] on button "Editor" at bounding box center [398, 12] width 41 height 14
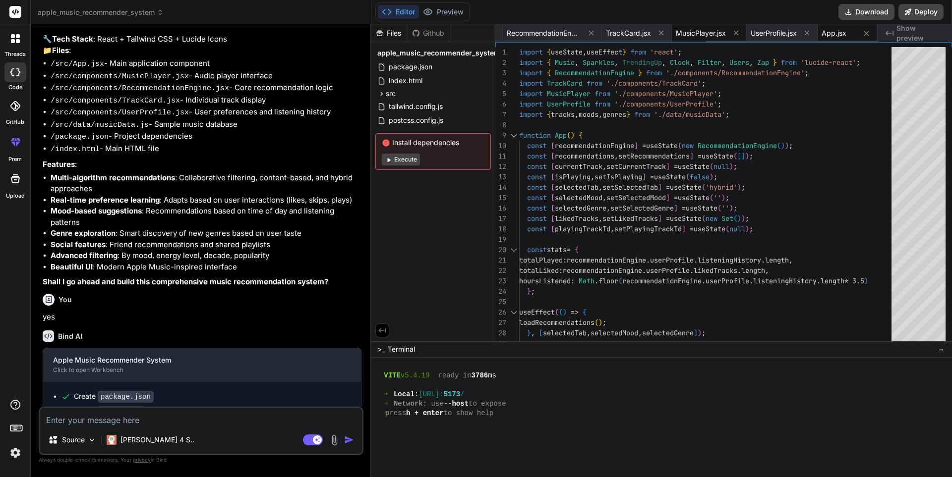
click at [687, 35] on span "MusicPlayer.jsx" at bounding box center [701, 33] width 50 height 10
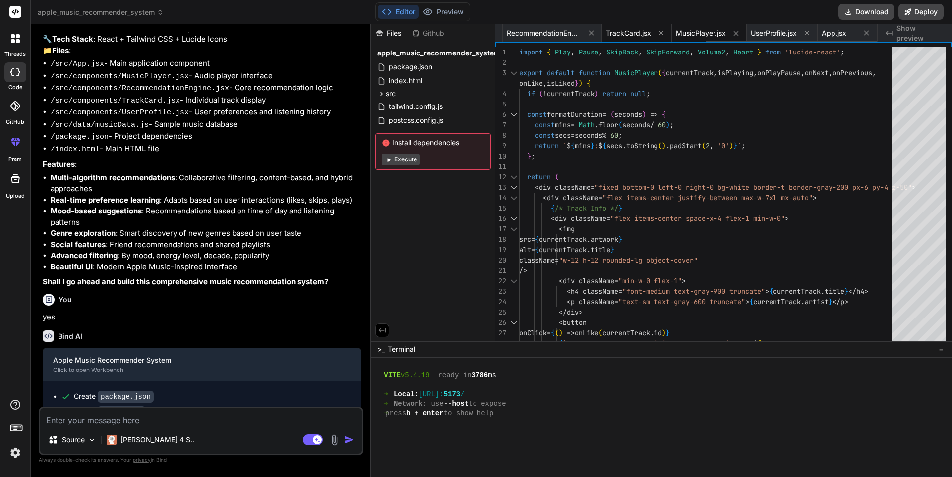
click at [621, 35] on span "TrackCard.jsx" at bounding box center [628, 33] width 45 height 10
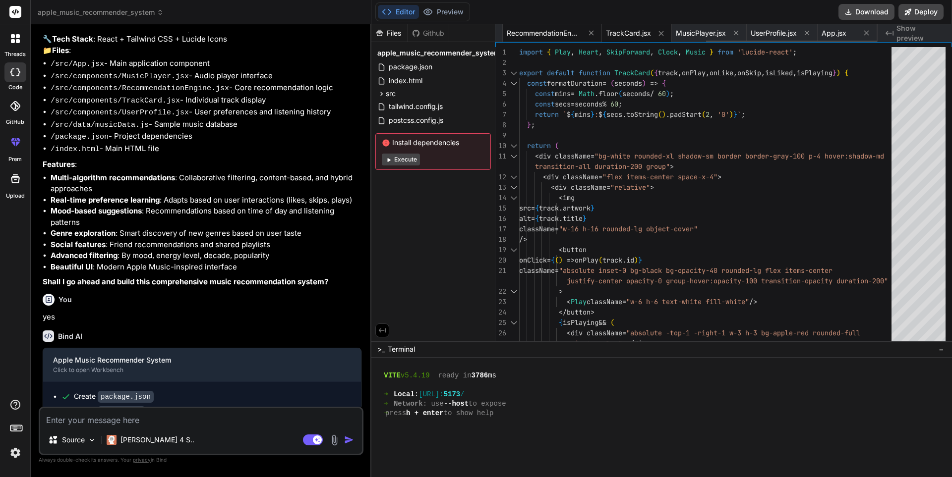
click at [516, 40] on div "RecommendationEngine.jsx" at bounding box center [552, 33] width 99 height 18
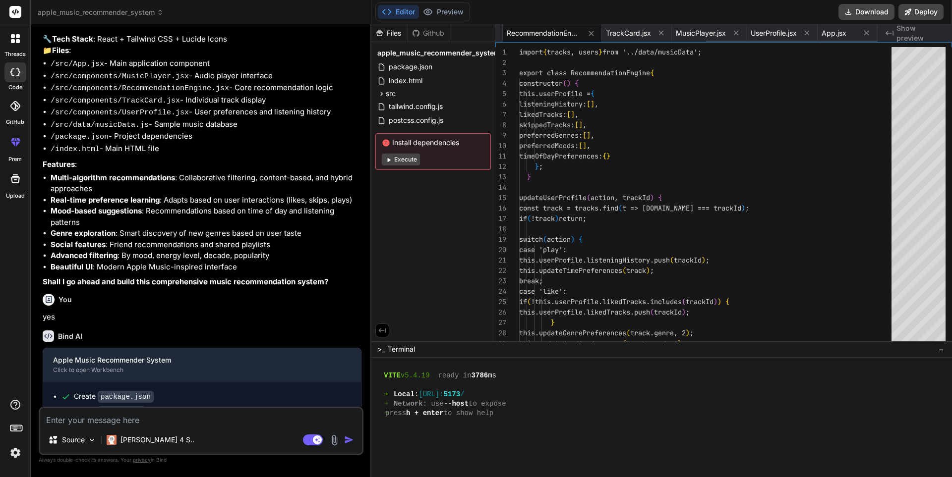
type textarea ".sort((a, b) => b.popularity - a.popularity) .slice(0, limit); } }"
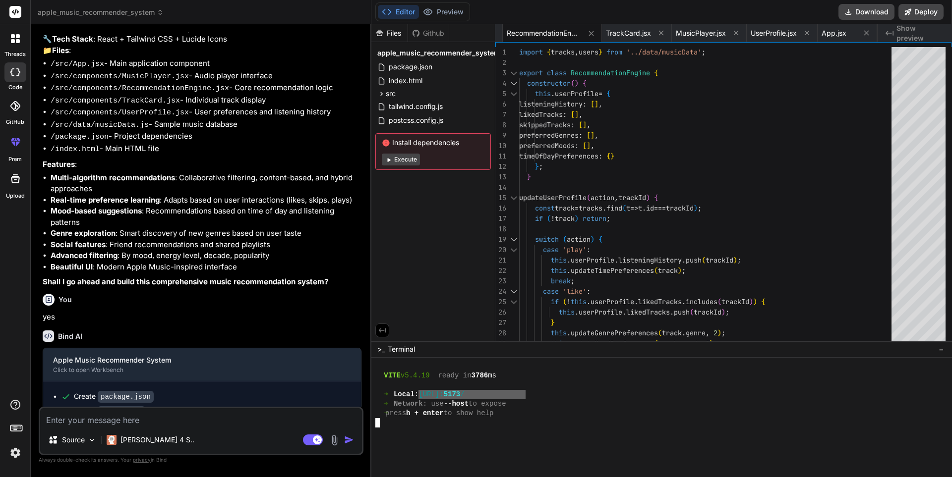
drag, startPoint x: 526, startPoint y: 395, endPoint x: 432, endPoint y: 399, distance: 94.3
click at [434, 398] on div "➜ Local : http://localhost: 5173 /" at bounding box center [656, 394] width 562 height 9
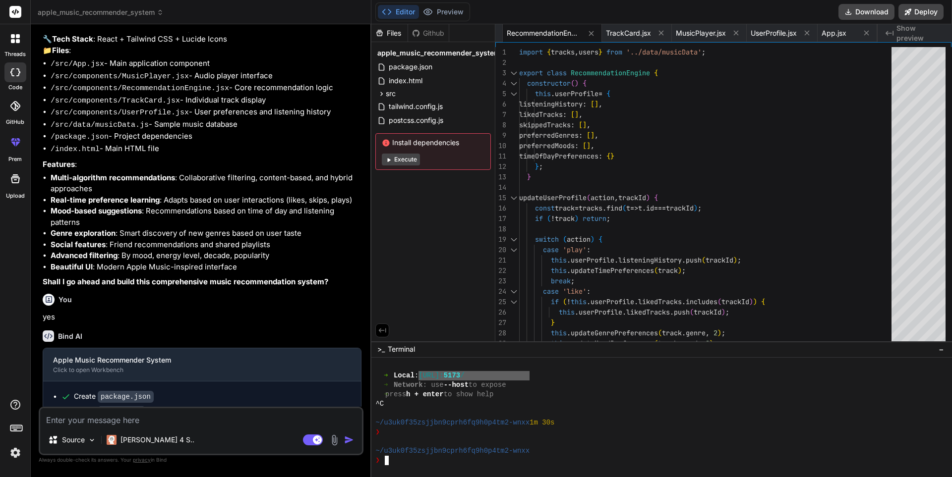
drag, startPoint x: 530, startPoint y: 374, endPoint x: 432, endPoint y: 378, distance: 98.3
click at [432, 378] on div "➜ Local : http://localhost: 5173 /" at bounding box center [656, 375] width 562 height 9
type textarea "http://localhost:5173/"
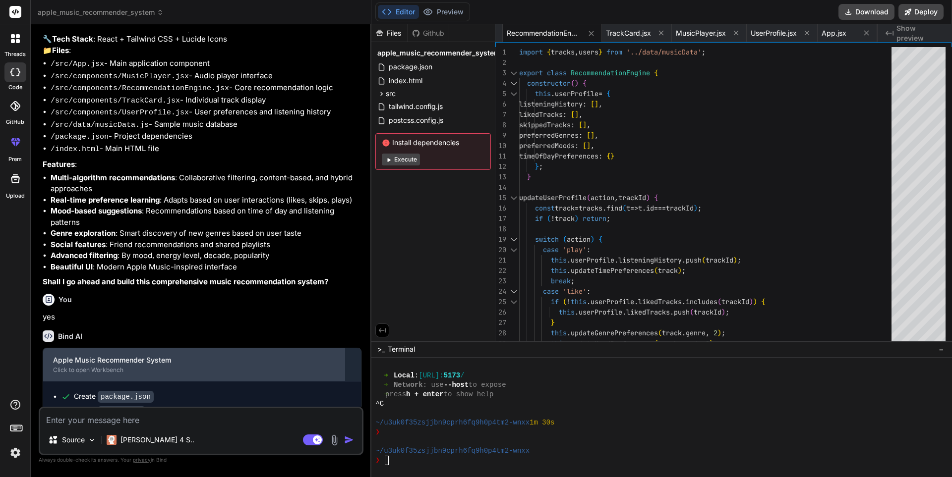
click at [198, 374] on div "Click to open Workbench" at bounding box center [194, 370] width 282 height 8
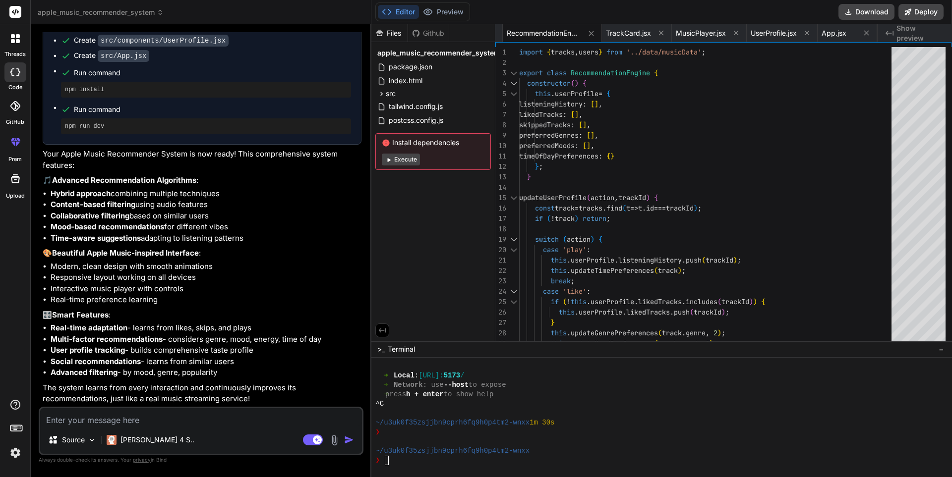
scroll to position [785, 0]
click at [69, 416] on textarea at bounding box center [201, 418] width 322 height 18
type textarea "w"
type textarea "x"
type textarea "wh"
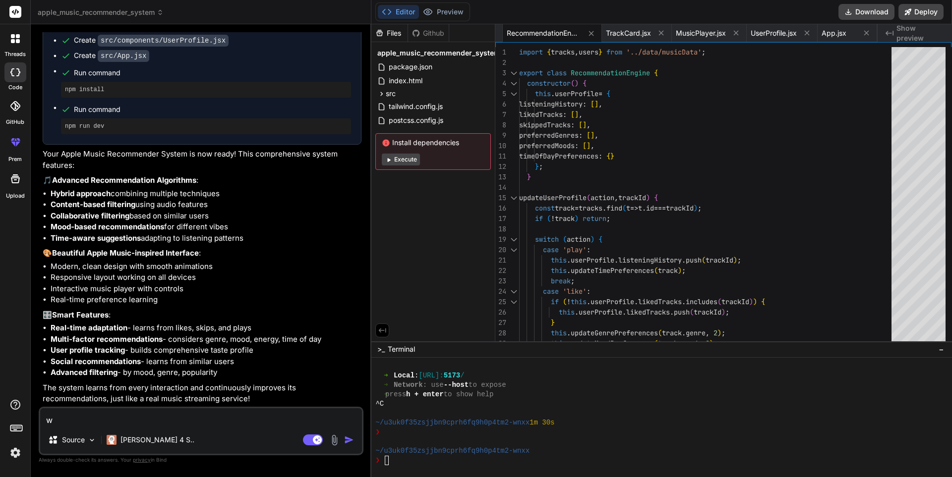
type textarea "x"
type textarea "why"
type textarea "x"
type textarea "why"
type textarea "x"
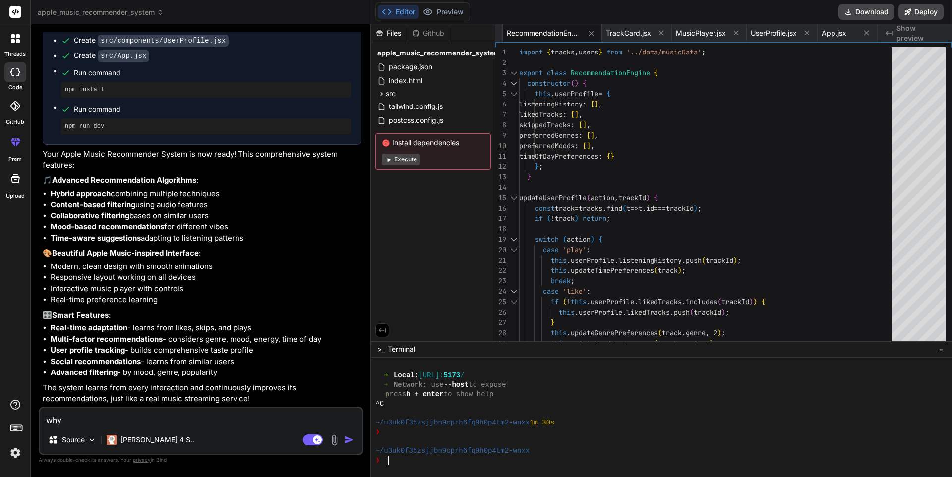
type textarea "why i"
type textarea "x"
type textarea "why is"
type textarea "x"
type textarea "why is"
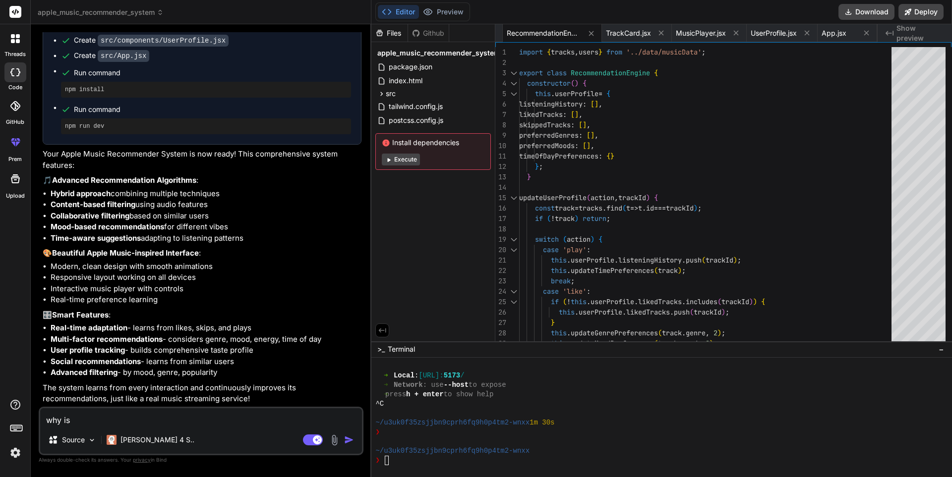
type textarea "x"
type textarea "why is t"
type textarea "x"
type textarea "why is th"
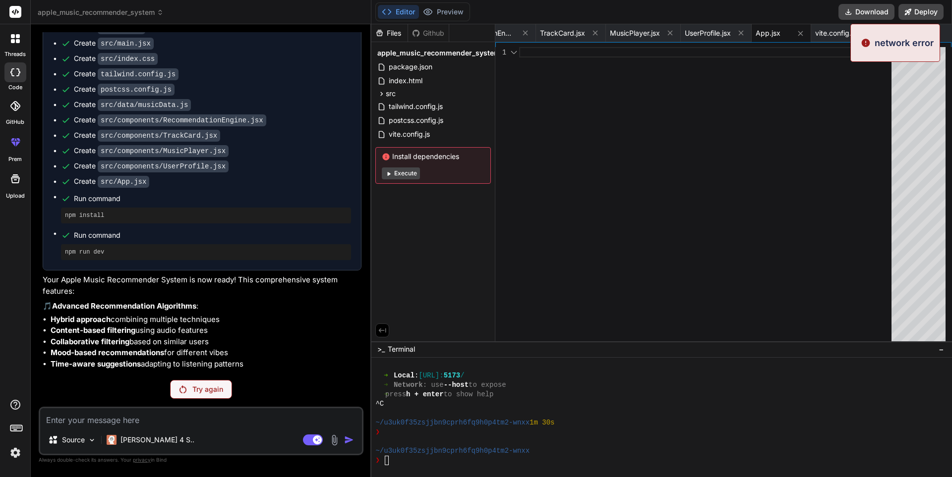
scroll to position [566, 0]
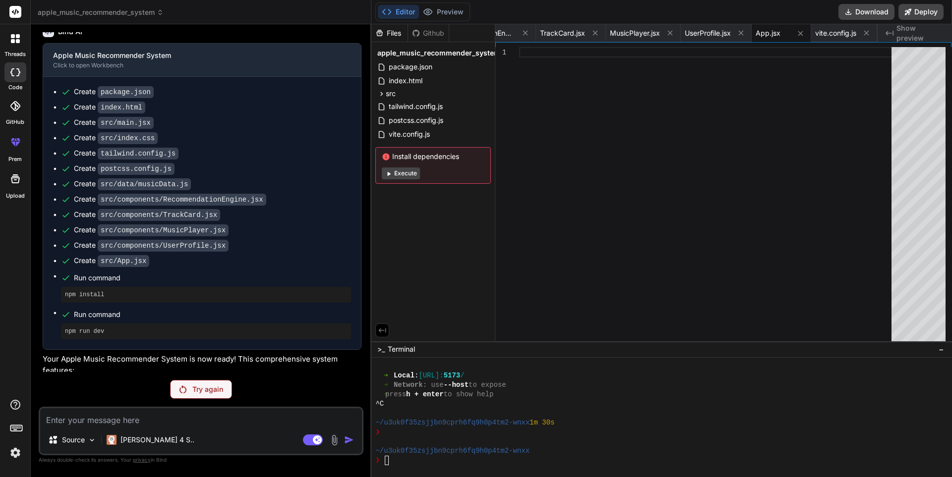
click at [221, 387] on p "Try again" at bounding box center [207, 390] width 31 height 10
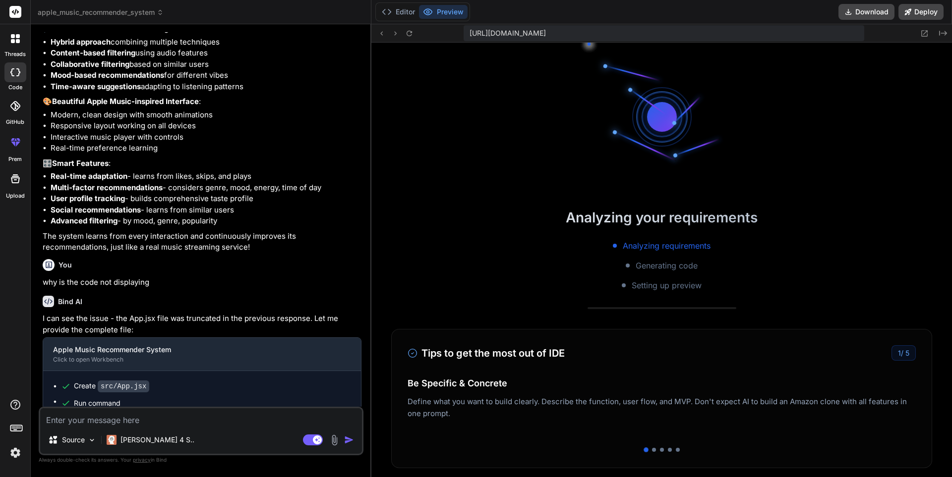
scroll to position [857, 0]
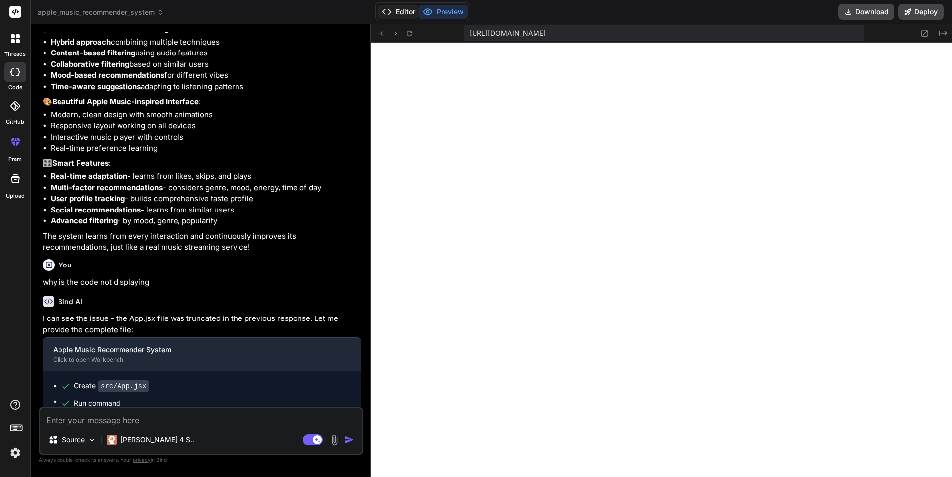
click at [396, 12] on button "Editor" at bounding box center [398, 12] width 41 height 14
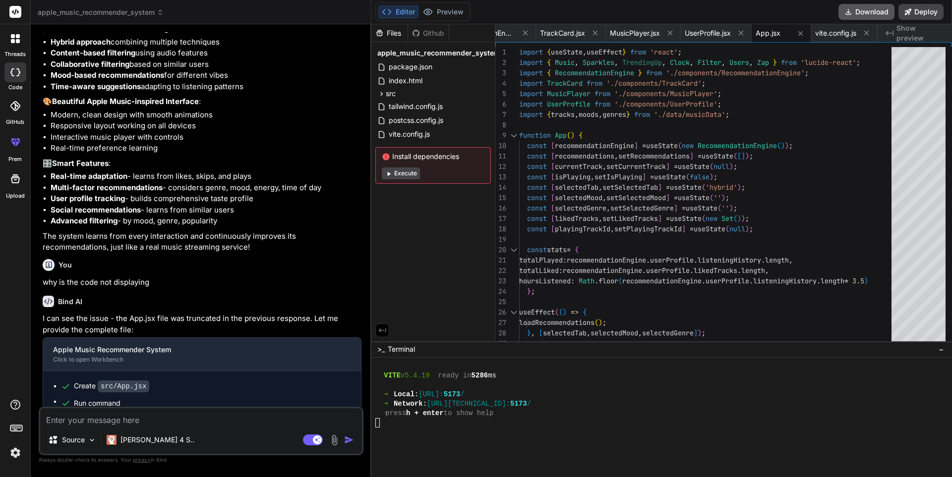
click at [862, 13] on button "Download" at bounding box center [866, 12] width 56 height 16
click at [929, 10] on button "Deploy" at bounding box center [920, 12] width 45 height 16
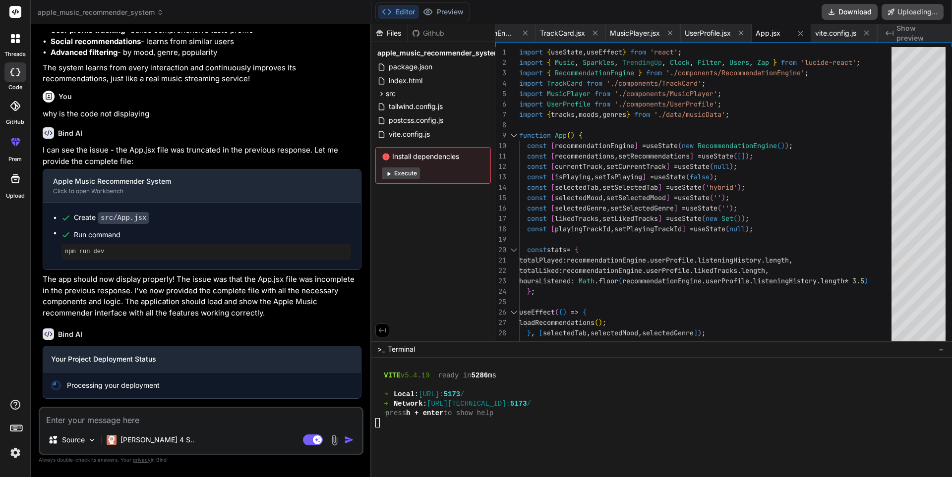
scroll to position [1106, 0]
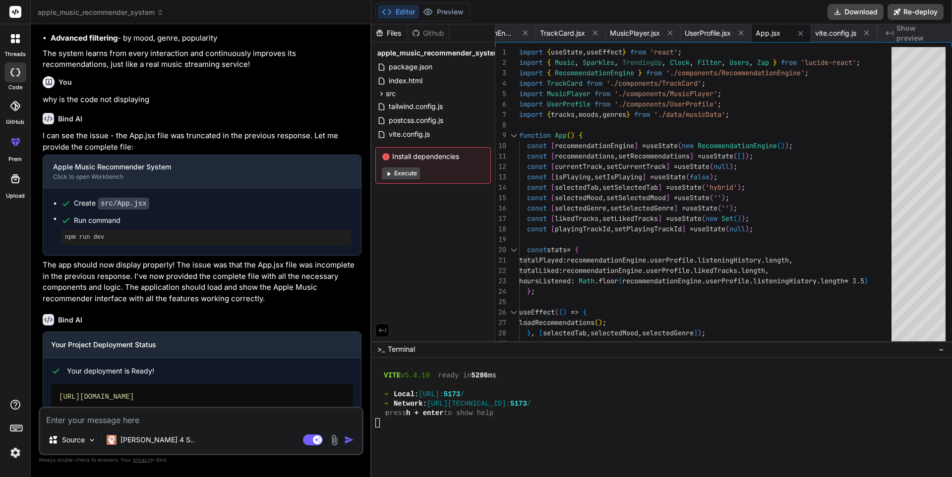
click at [272, 306] on div "Bind AI I can see the issue - the App.jsx file was truncated in the previous re…" at bounding box center [202, 205] width 319 height 201
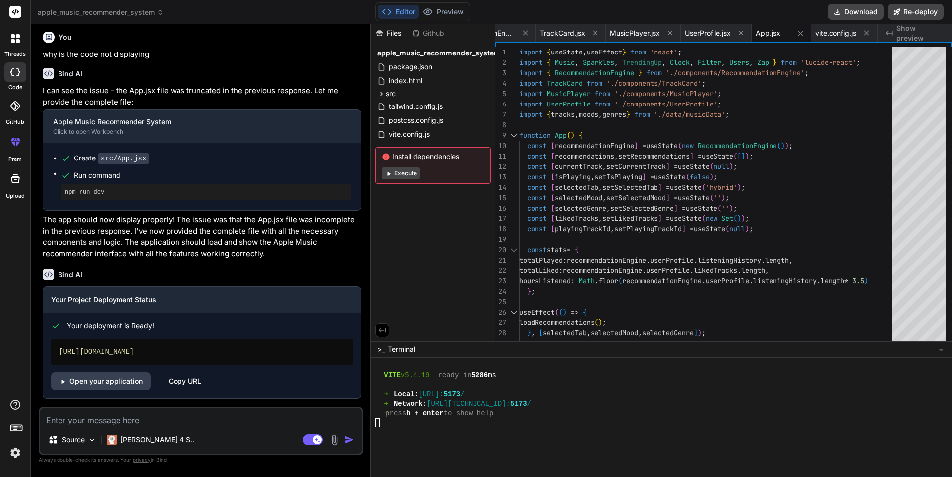
scroll to position [1165, 0]
click at [192, 381] on div "Copy URL" at bounding box center [185, 382] width 33 height 18
click at [62, 444] on p "Source" at bounding box center [73, 440] width 23 height 10
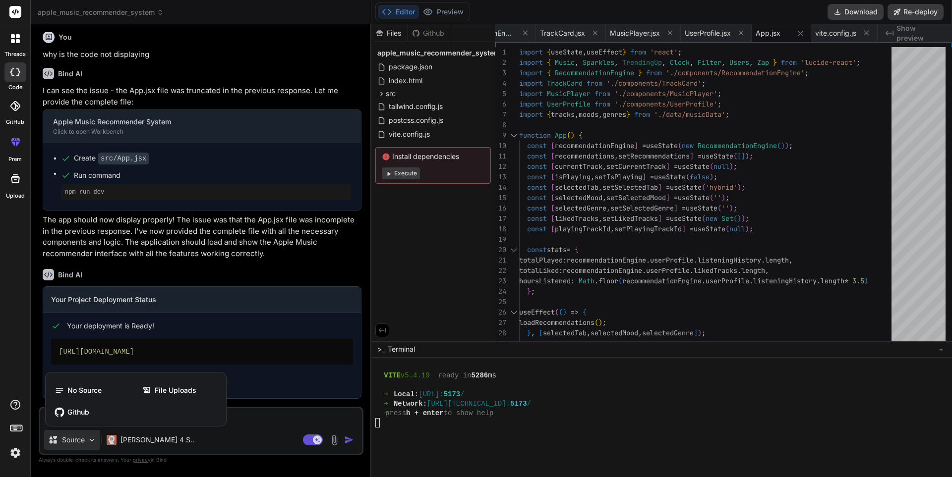
click at [246, 432] on div at bounding box center [476, 238] width 952 height 477
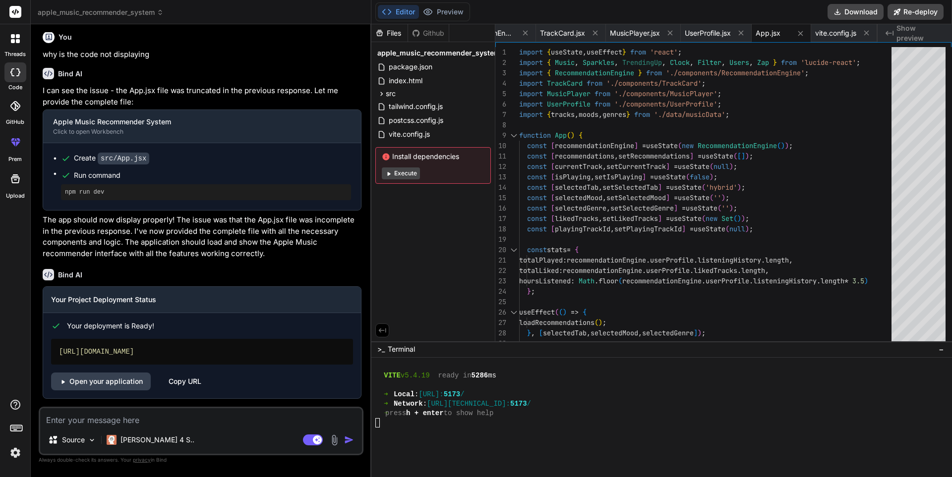
click at [336, 438] on img at bounding box center [334, 440] width 11 height 11
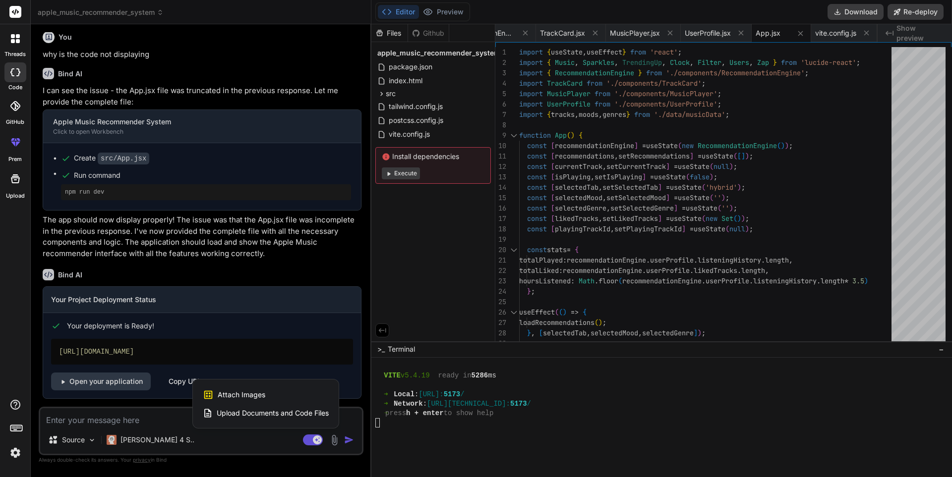
click at [263, 415] on span "Upload Documents and Code Files" at bounding box center [273, 414] width 112 height 10
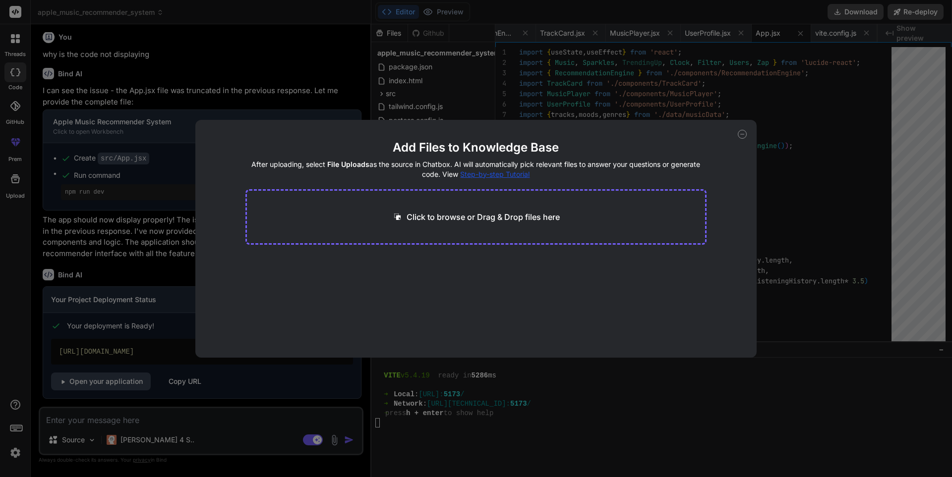
click at [435, 219] on p "Click to browse or Drag & Drop files here" at bounding box center [483, 217] width 153 height 12
click at [677, 333] on button "Finish" at bounding box center [689, 328] width 35 height 20
click at [324, 280] on main "Add Files to Knowledge Base After uploading, select File Uploads as the source …" at bounding box center [476, 249] width 462 height 218
click at [268, 268] on span "Ademola Omisakin.pdf" at bounding box center [294, 272] width 72 height 12
click at [741, 132] on icon at bounding box center [742, 134] width 9 height 9
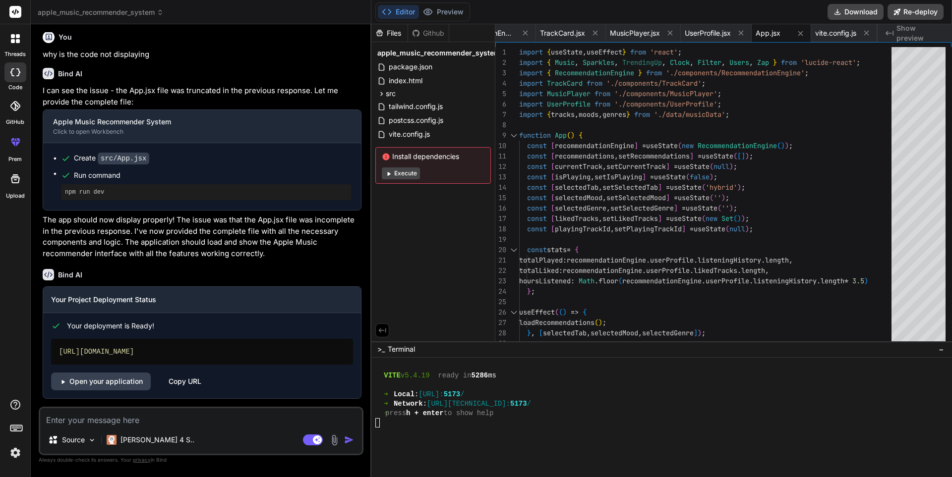
click at [334, 443] on img at bounding box center [334, 440] width 11 height 11
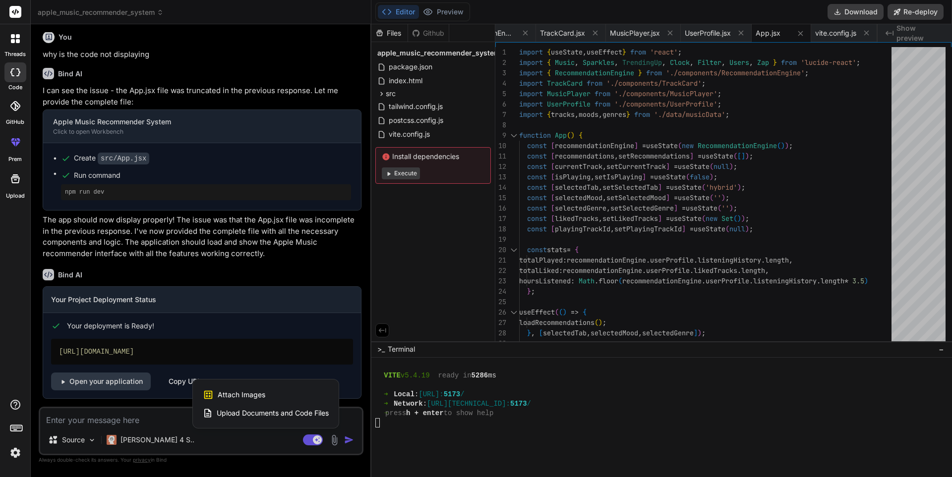
click at [61, 421] on div at bounding box center [476, 238] width 952 height 477
click at [61, 421] on textarea at bounding box center [201, 418] width 322 height 18
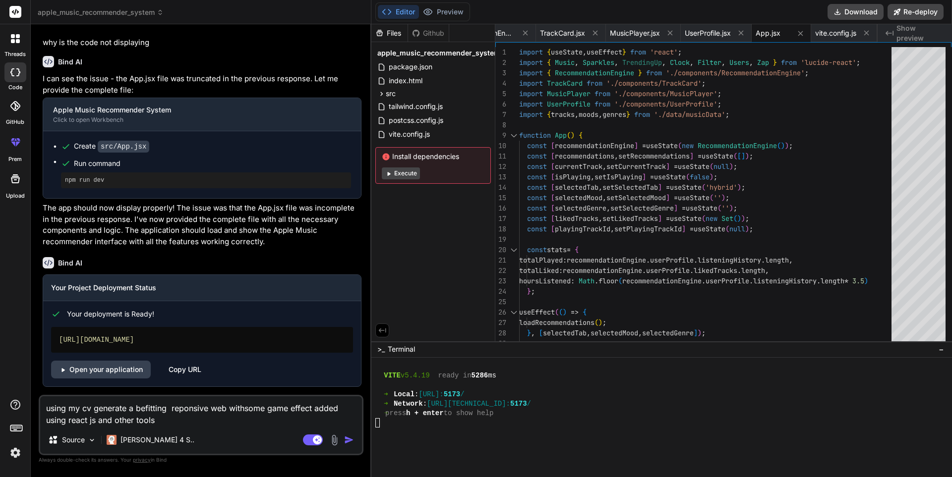
click at [334, 443] on img at bounding box center [334, 440] width 11 height 11
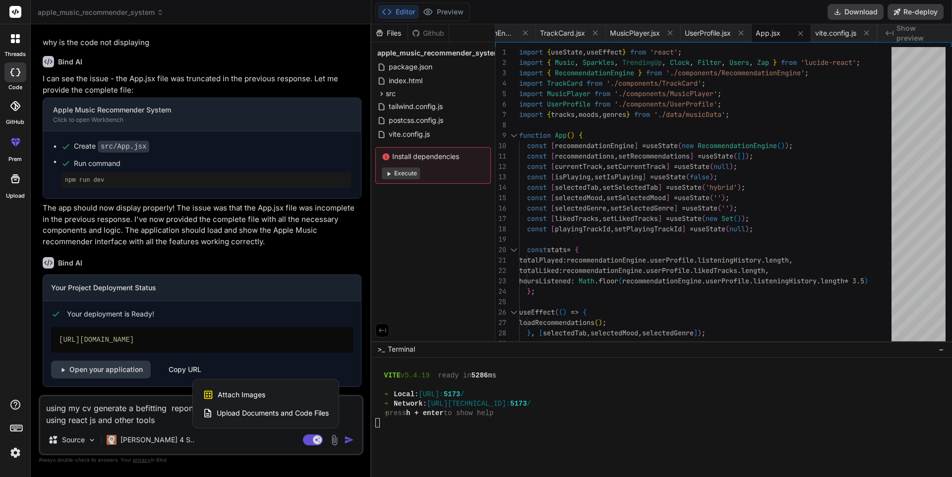
click at [265, 414] on span "Upload Documents and Code Files" at bounding box center [273, 414] width 112 height 10
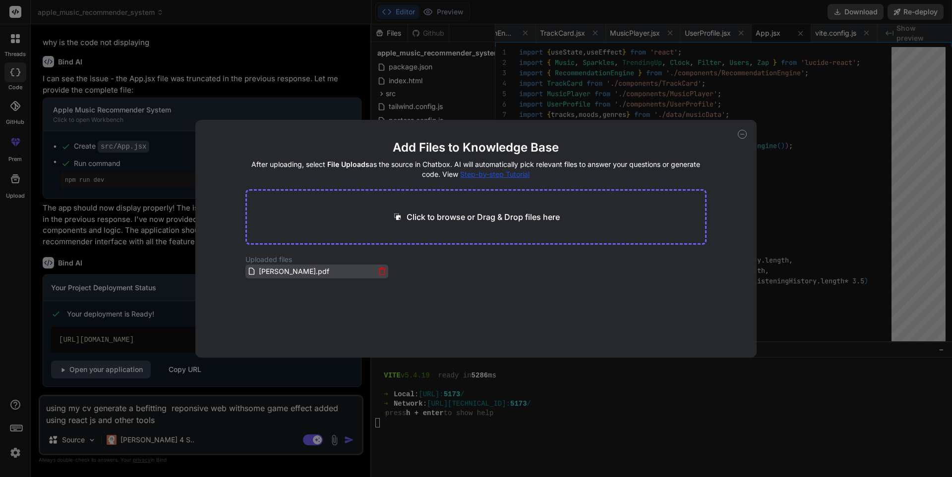
click at [312, 268] on span "Ademola Omisakin.pdf" at bounding box center [294, 272] width 72 height 12
click at [739, 133] on icon at bounding box center [742, 134] width 9 height 9
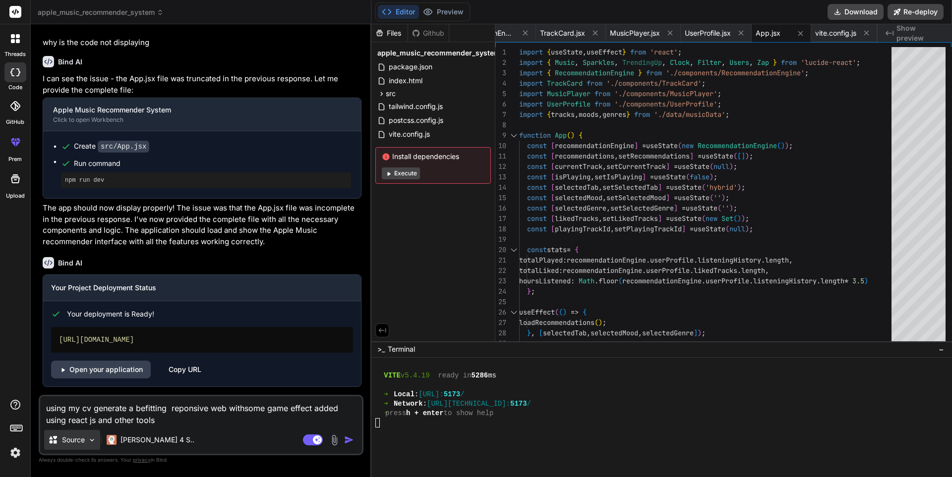
click at [81, 444] on p "Source" at bounding box center [73, 440] width 23 height 10
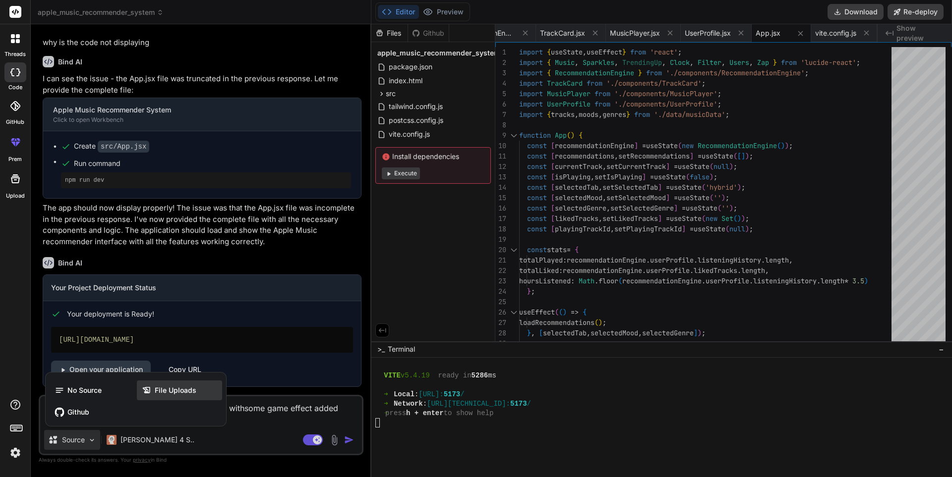
click at [168, 388] on span "File Uploads" at bounding box center [176, 391] width 42 height 10
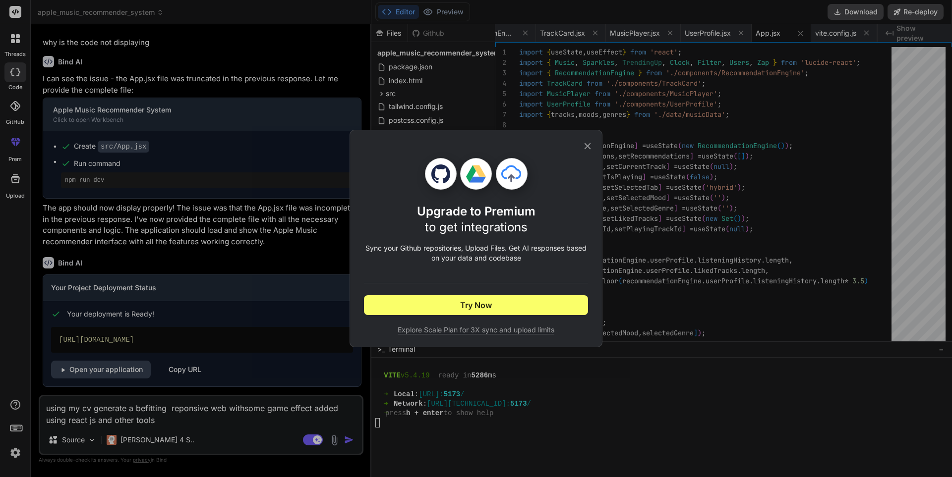
click at [585, 152] on div "Upgrade to Premium to get integrations Sync your Github repositories, Upload Fi…" at bounding box center [476, 238] width 224 height 217
click at [587, 147] on icon at bounding box center [588, 146] width 6 height 6
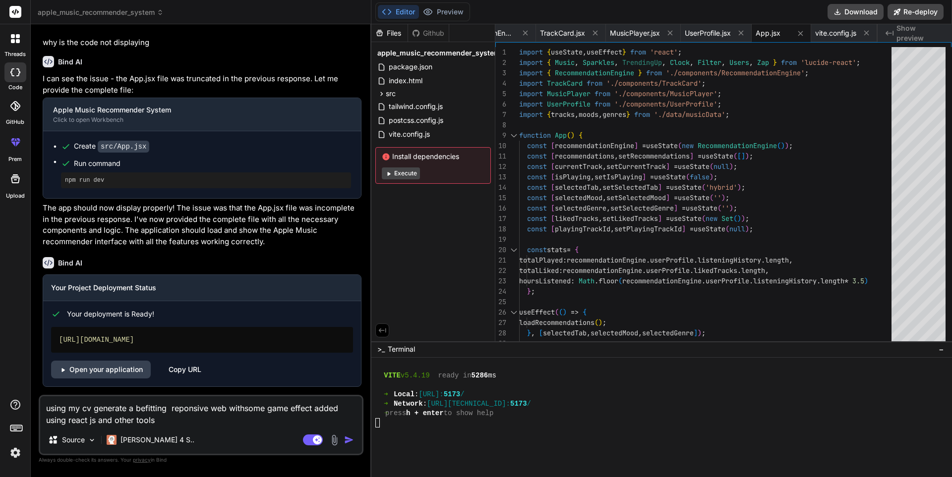
click at [352, 441] on img "button" at bounding box center [349, 440] width 10 height 10
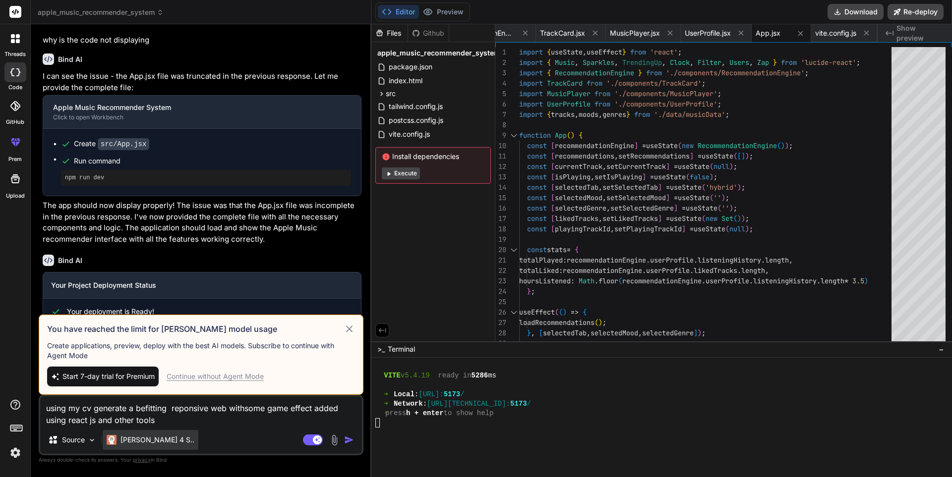
click at [140, 444] on p "Claude 4 S.." at bounding box center [157, 440] width 74 height 10
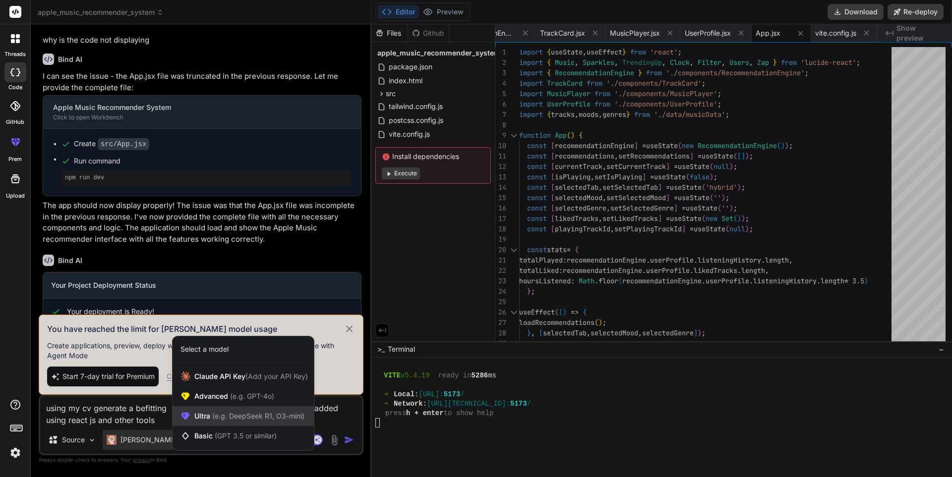
click at [211, 413] on span "(e.g. DeepSeek R1, O3-mini)" at bounding box center [257, 416] width 94 height 8
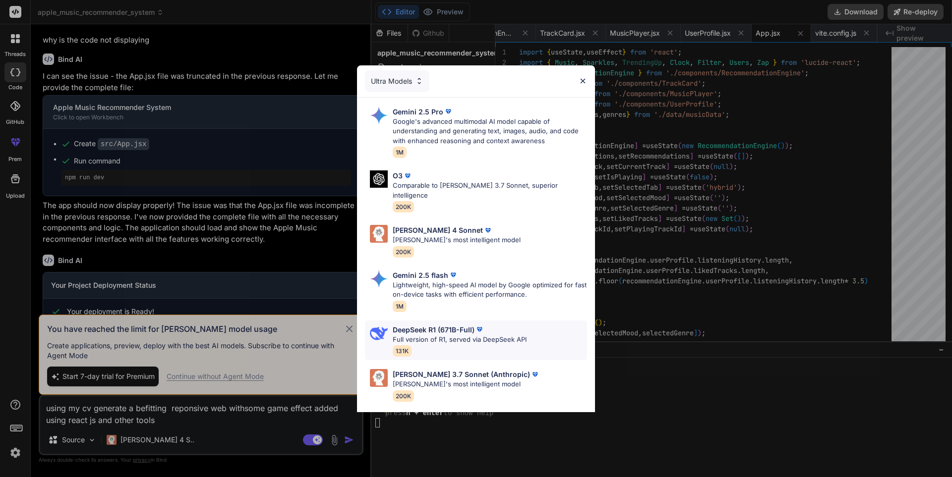
click at [428, 335] on p "Full version of R1, served via DeepSeek API" at bounding box center [460, 340] width 134 height 10
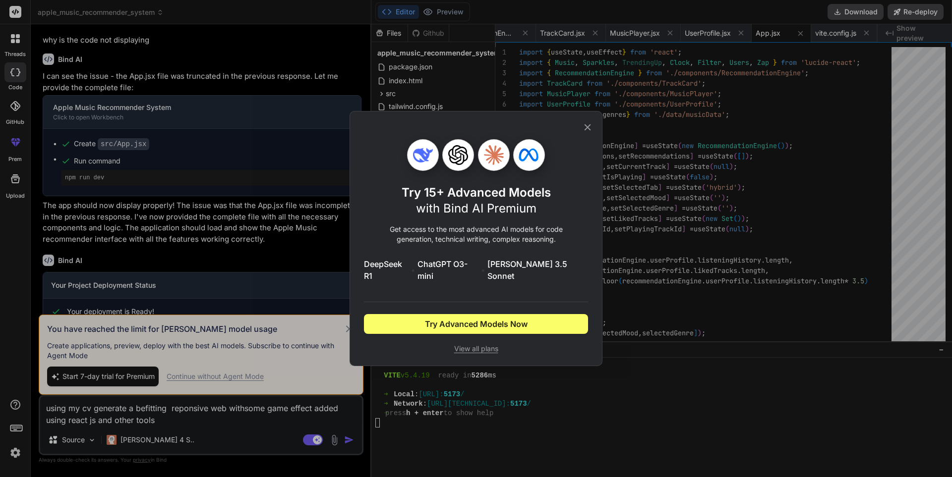
click at [587, 131] on icon at bounding box center [588, 127] width 6 height 6
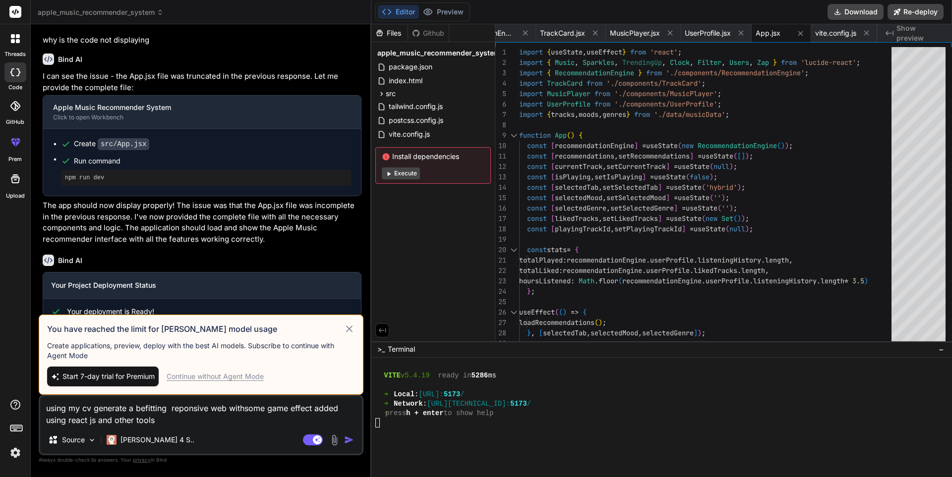
click at [348, 437] on img "button" at bounding box center [349, 440] width 10 height 10
click at [239, 378] on div "Continue without Agent Mode" at bounding box center [215, 377] width 97 height 10
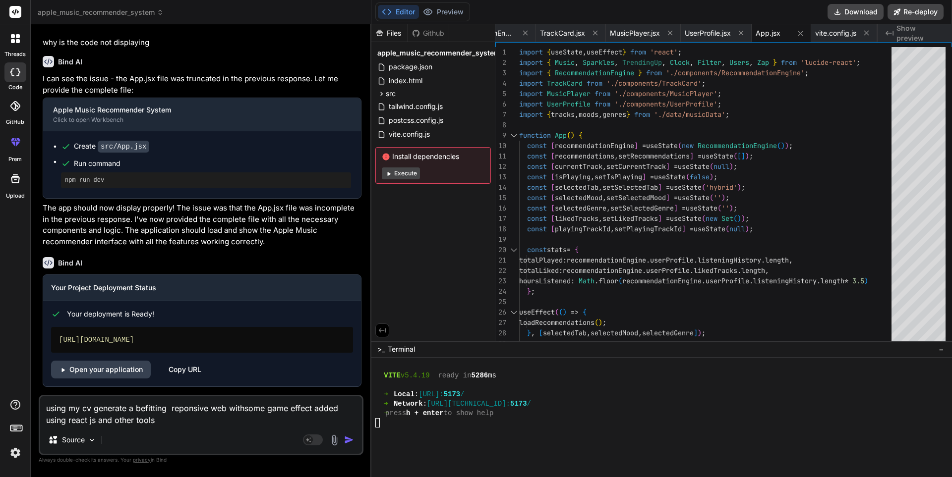
click at [350, 442] on img "button" at bounding box center [349, 440] width 10 height 10
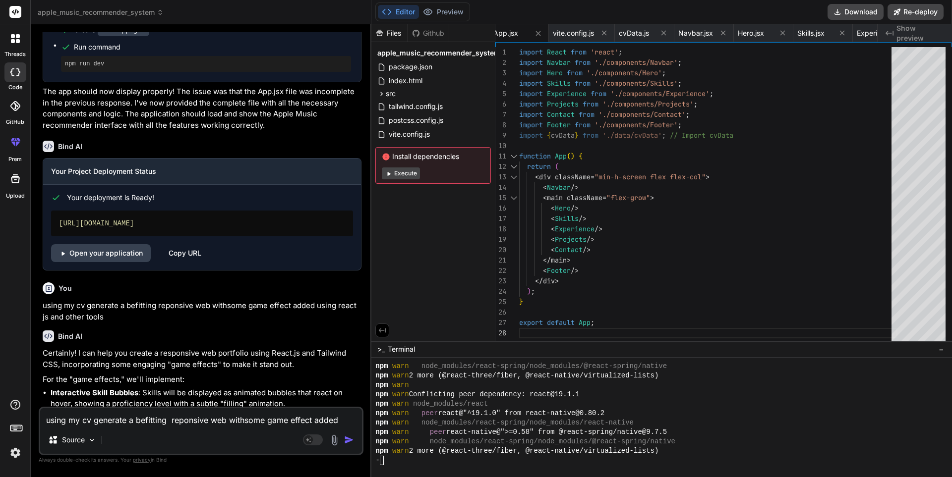
scroll to position [2383, 0]
click at [265, 342] on div "Bind AI" at bounding box center [202, 336] width 319 height 11
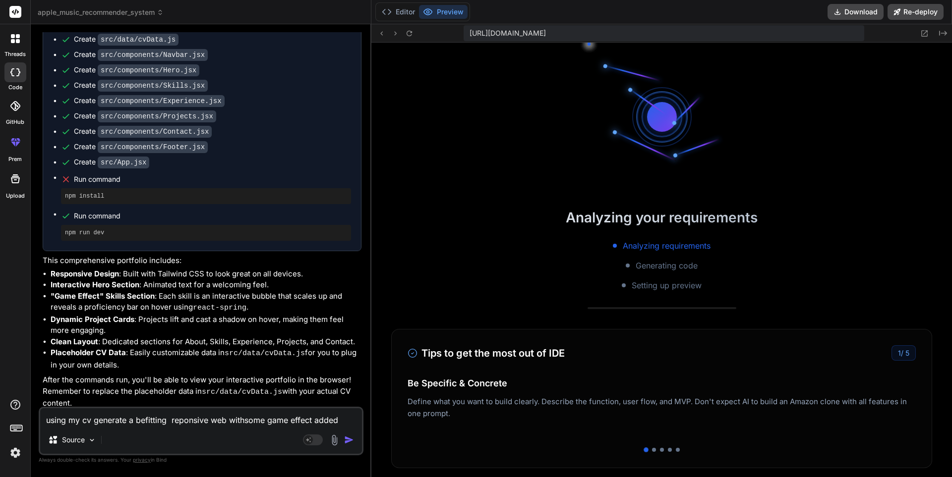
scroll to position [2694, 0]
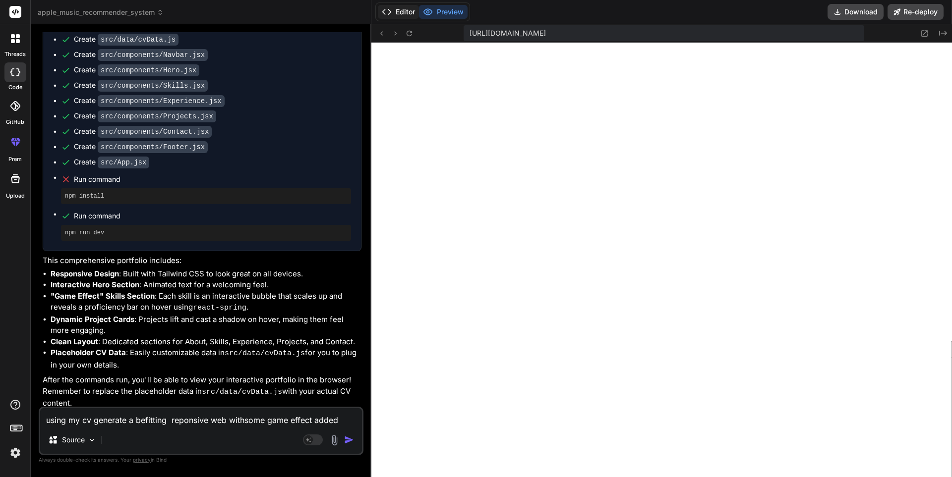
click at [398, 11] on button "Editor" at bounding box center [398, 12] width 41 height 14
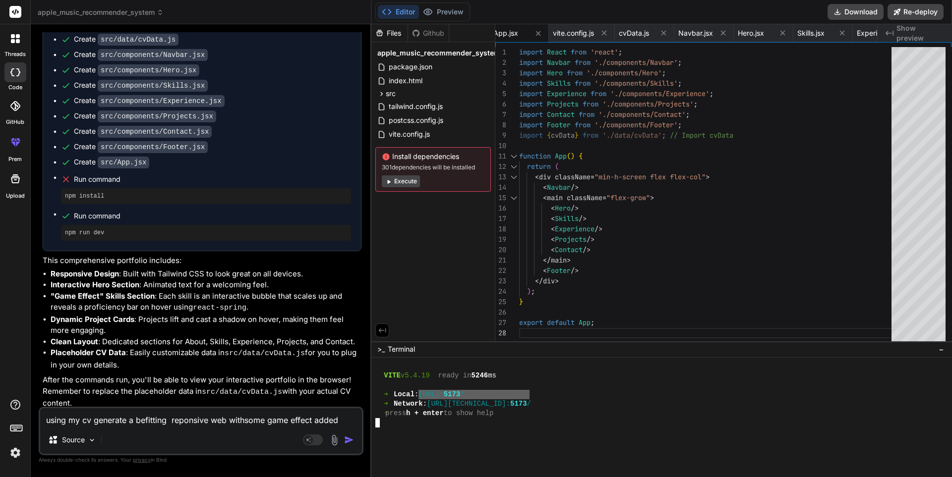
drag, startPoint x: 529, startPoint y: 394, endPoint x: 436, endPoint y: 393, distance: 93.2
click at [435, 393] on div "➜ Local : http://localhost: 5173 /" at bounding box center [656, 394] width 562 height 9
click at [94, 424] on textarea "using my cv generate a befitting reponsive web withsome game effect added using…" at bounding box center [201, 418] width 322 height 18
click at [93, 423] on textarea "using my cv generate a befitting reponsive web withsome game effect added using…" at bounding box center [201, 418] width 322 height 18
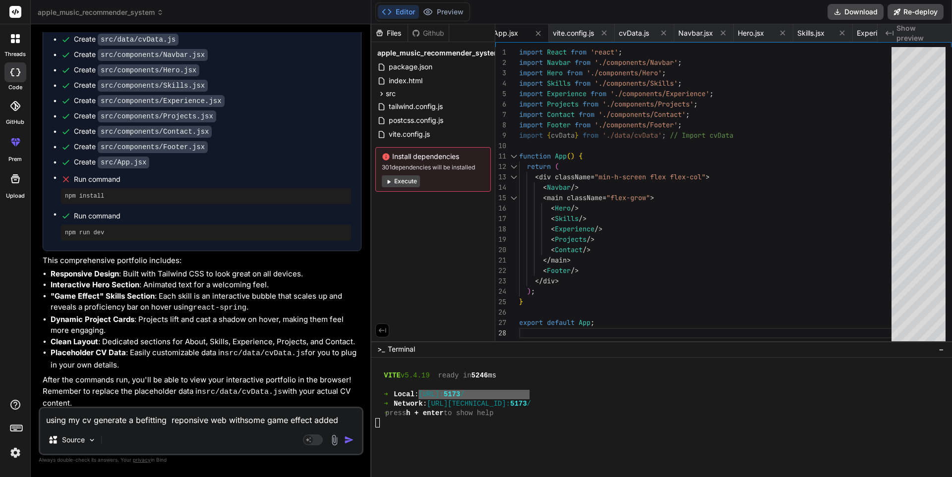
click at [93, 423] on textarea "using my cv generate a befitting reponsive web withsome game effect added using…" at bounding box center [201, 418] width 322 height 18
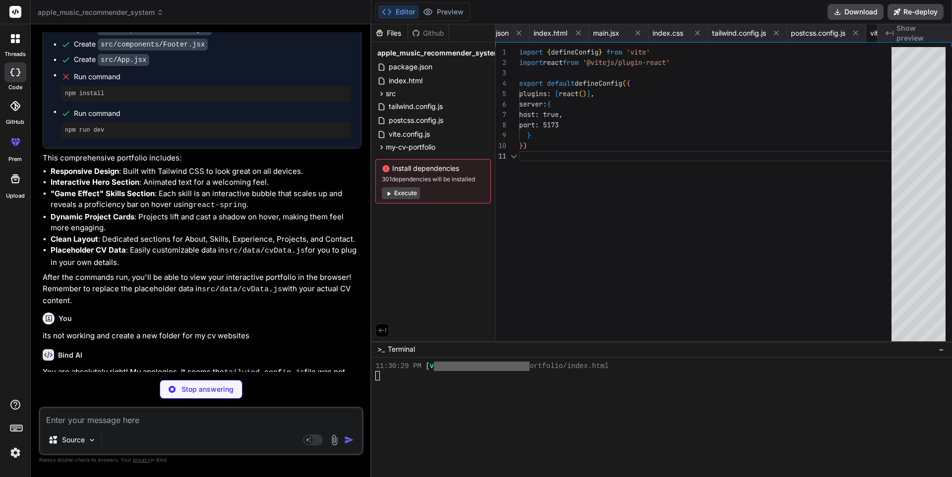
scroll to position [0, 1505]
click at [414, 189] on button "Execute" at bounding box center [401, 193] width 38 height 12
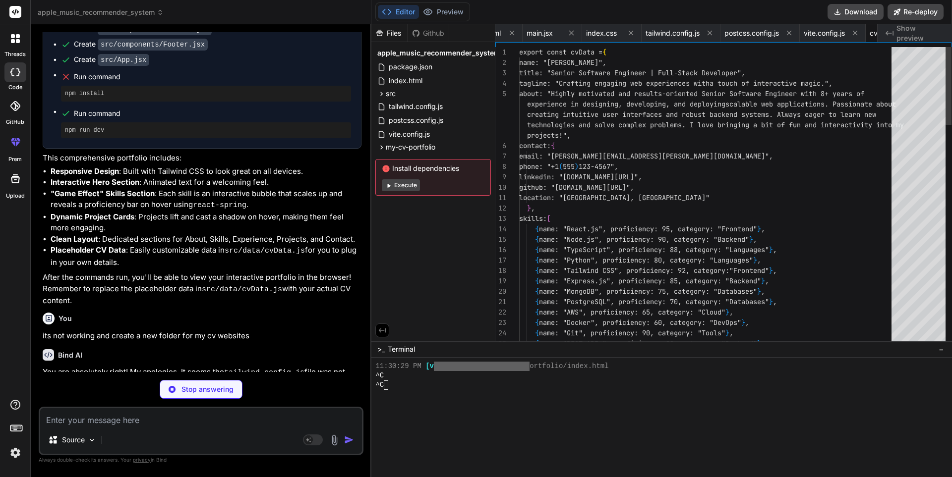
scroll to position [0, 1564]
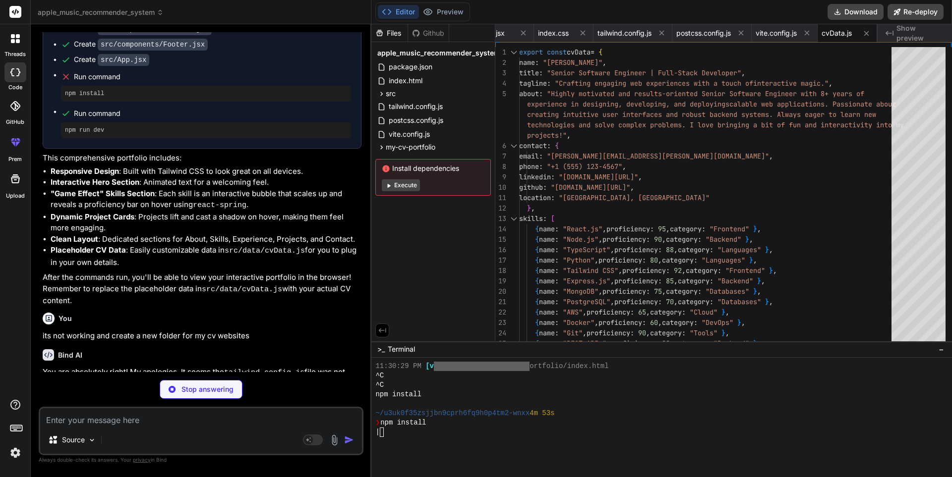
click at [411, 186] on button "Execute" at bounding box center [401, 185] width 38 height 12
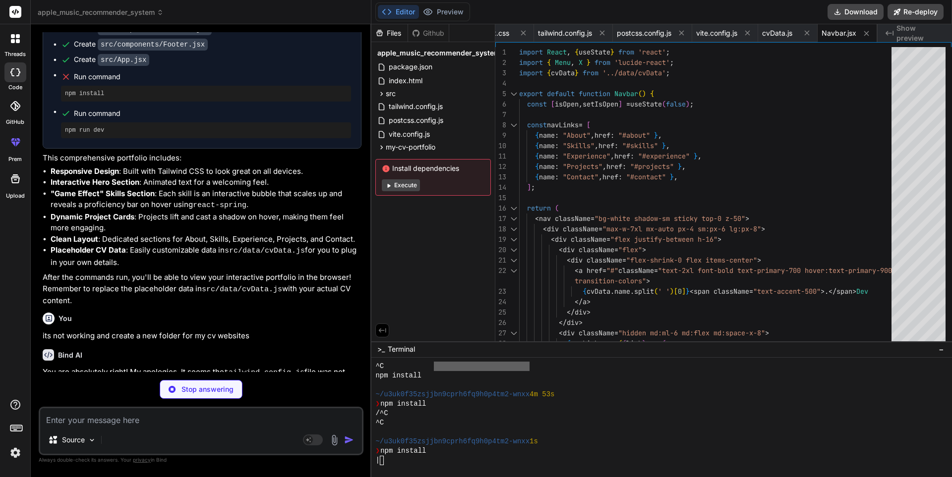
scroll to position [0, 1683]
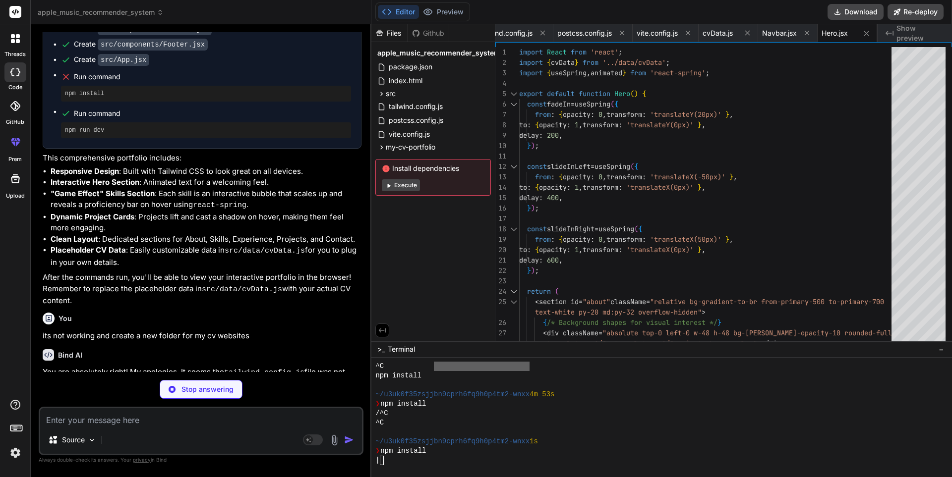
click at [193, 331] on p "its not working and create a new folder for my cv websites" at bounding box center [202, 336] width 319 height 11
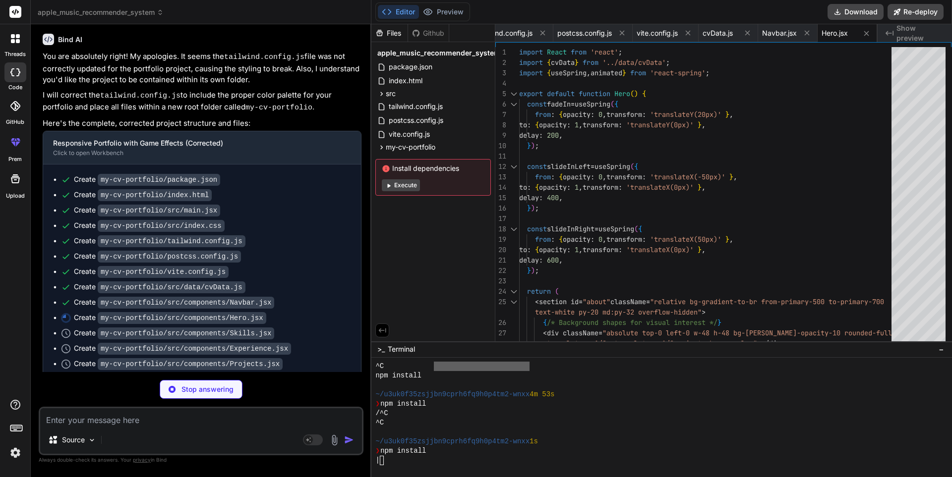
scroll to position [2528, 0]
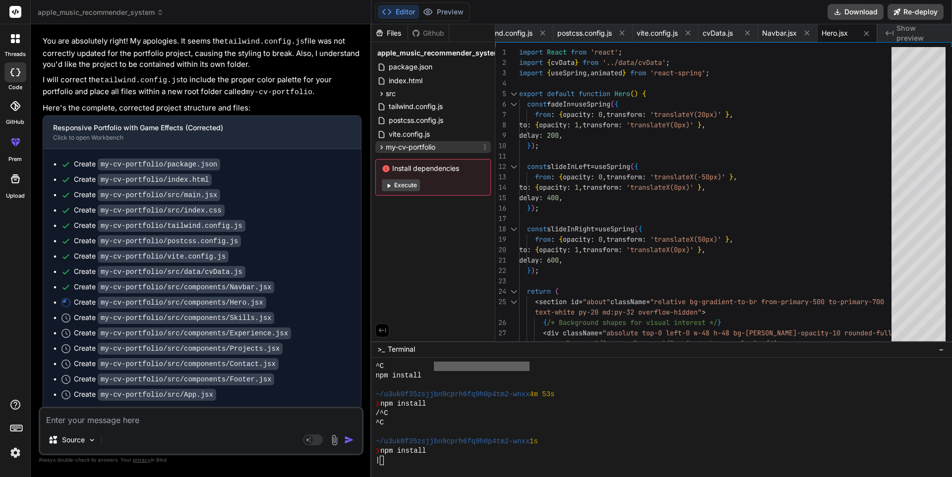
click at [379, 148] on icon at bounding box center [381, 147] width 8 height 8
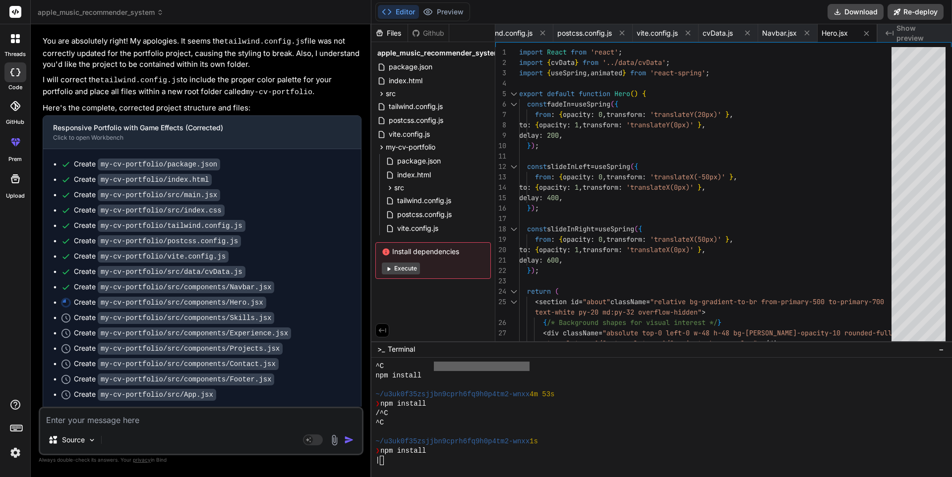
click at [94, 425] on textarea at bounding box center [201, 418] width 322 height 18
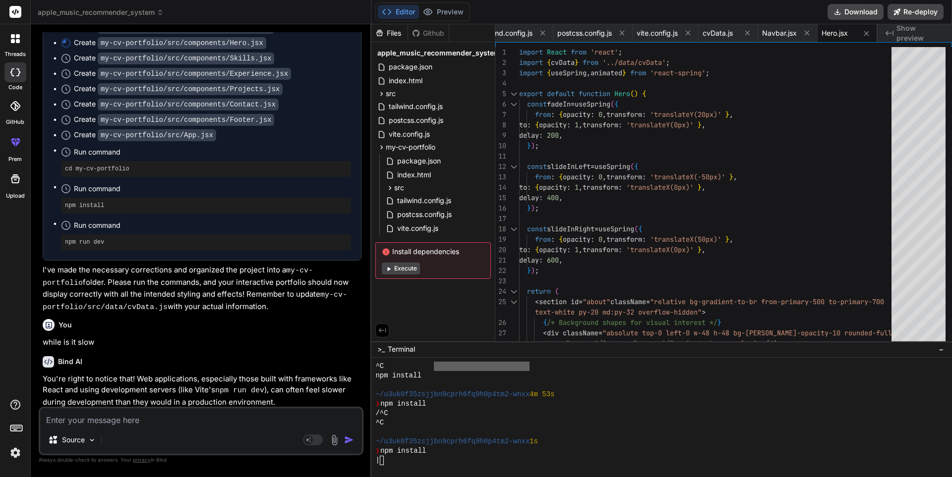
scroll to position [2854, 0]
click at [145, 356] on div "Bind AI" at bounding box center [202, 361] width 319 height 11
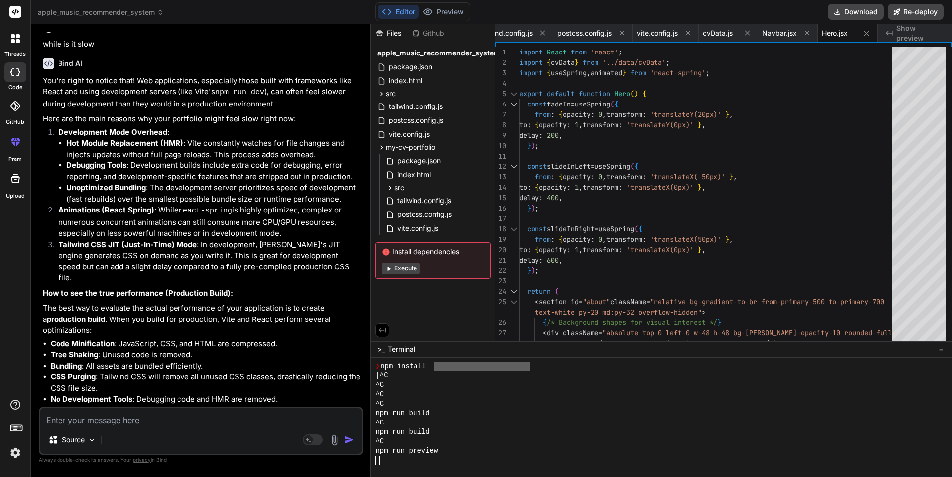
scroll to position [3287, 0]
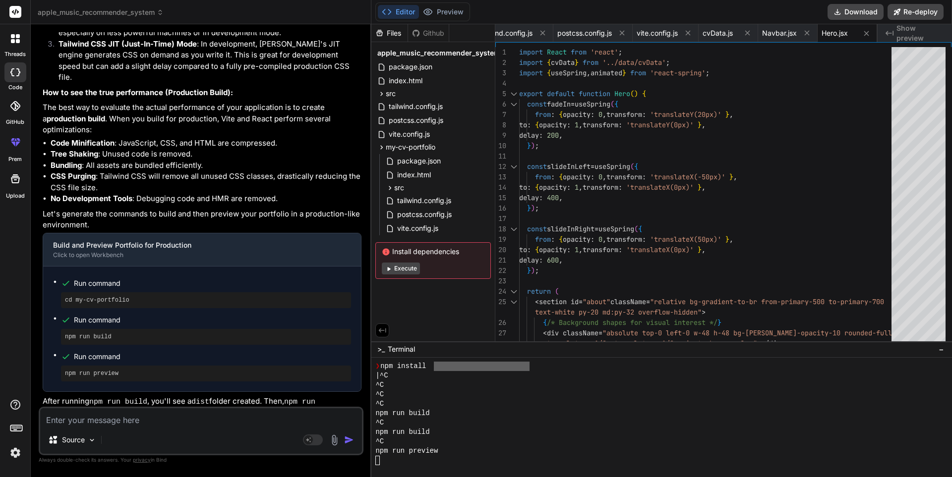
click at [126, 429] on div "Source Agent Mode. When this toggle is activated, AI automatically makes decisi…" at bounding box center [201, 431] width 325 height 49
click at [86, 426] on textarea at bounding box center [201, 418] width 322 height 18
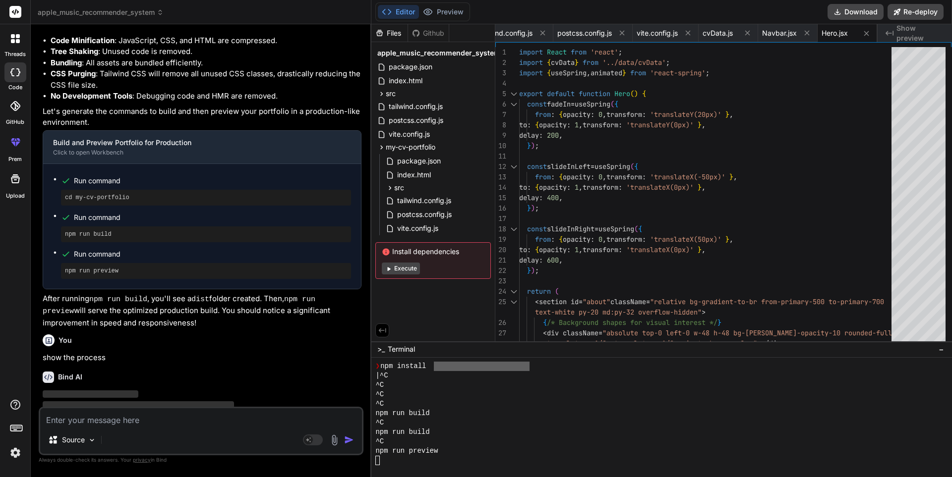
scroll to position [3390, 0]
click at [95, 389] on p "Certainly! When you run the commands I provided, here's a breakdown of the proc…" at bounding box center [202, 400] width 319 height 22
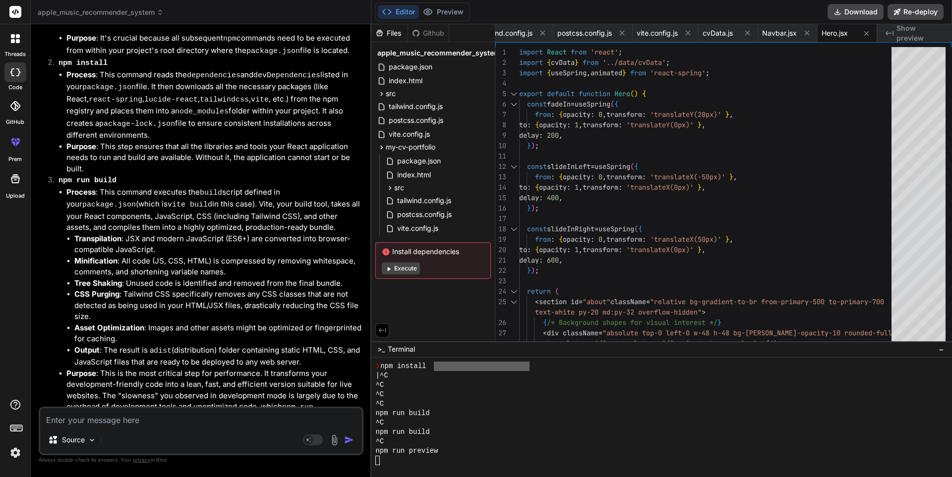
scroll to position [3922, 0]
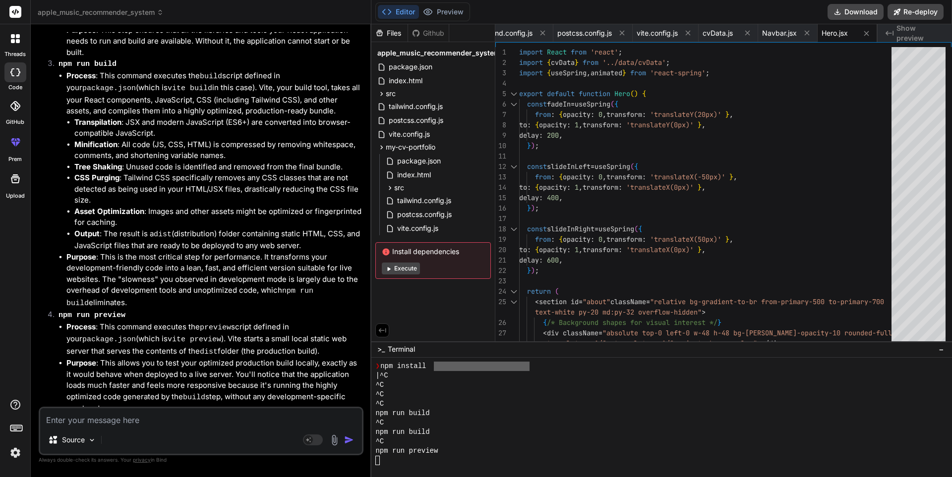
click at [149, 416] on textarea at bounding box center [201, 418] width 322 height 18
click at [17, 42] on icon at bounding box center [18, 41] width 4 height 4
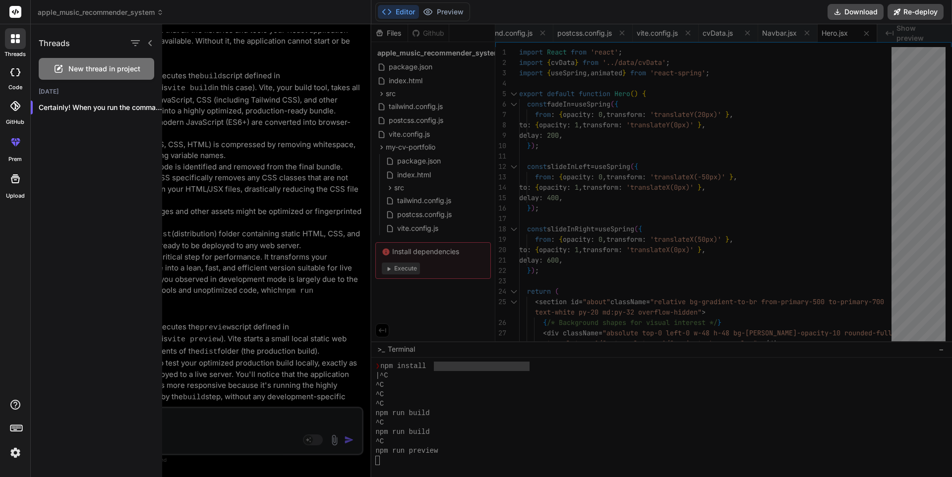
click at [84, 68] on span "New thread in project" at bounding box center [104, 69] width 72 height 10
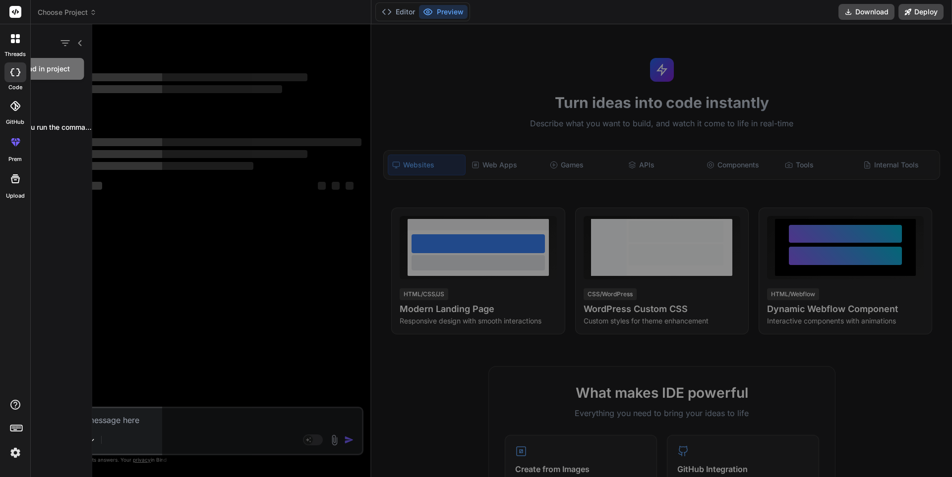
scroll to position [0, 0]
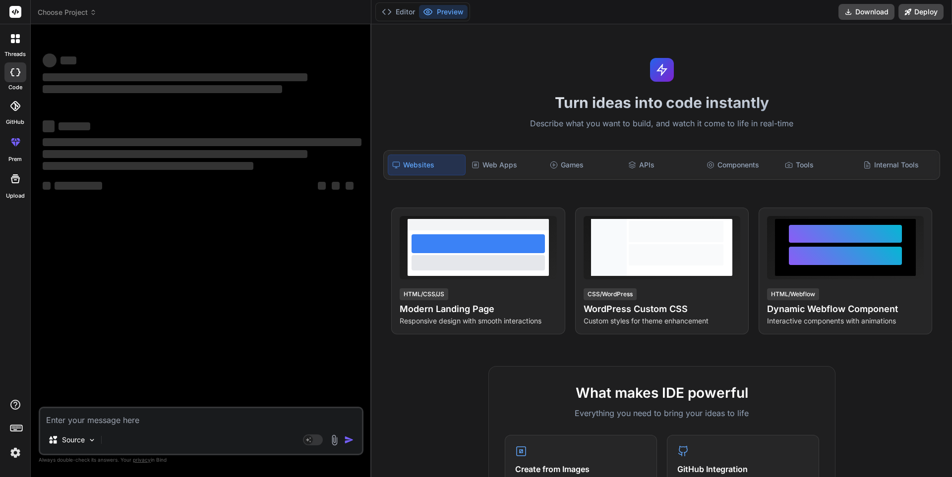
click at [77, 423] on textarea at bounding box center [201, 418] width 322 height 18
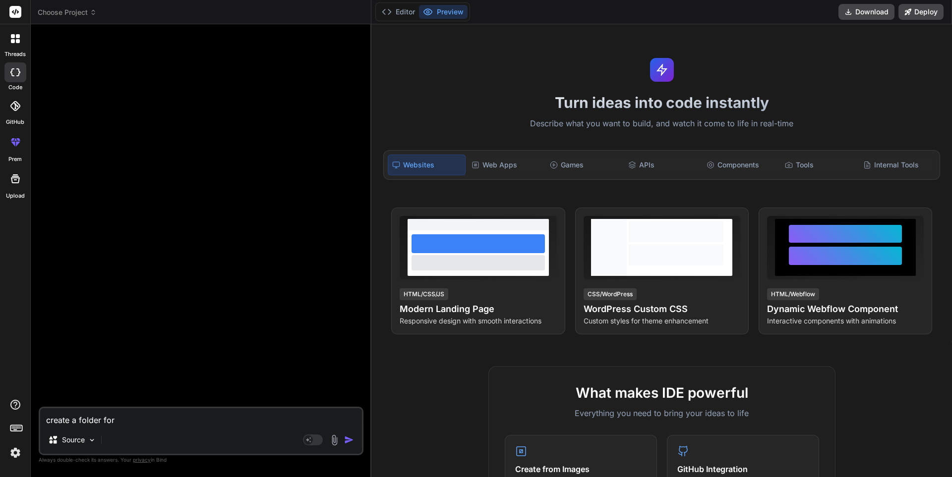
click at [336, 443] on img at bounding box center [334, 440] width 11 height 11
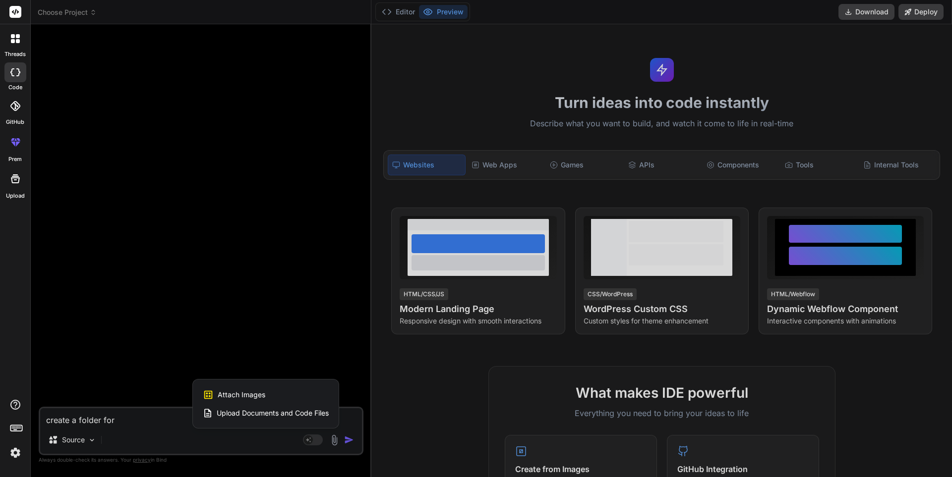
click at [293, 414] on span "Upload Documents and Code Files" at bounding box center [273, 414] width 112 height 10
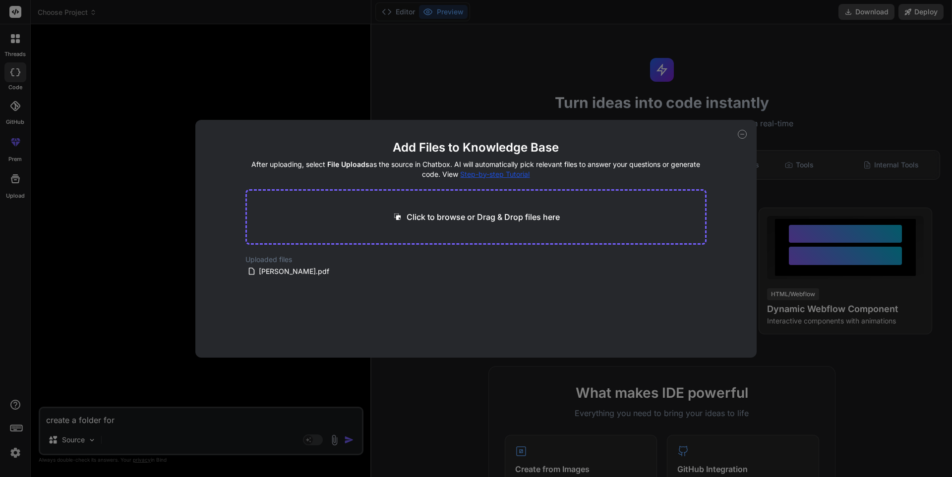
click at [118, 419] on div "Add Files to Knowledge Base After uploading, select File Uploads as the source …" at bounding box center [476, 238] width 952 height 477
click at [118, 419] on textarea "create a folder for" at bounding box center [201, 418] width 322 height 18
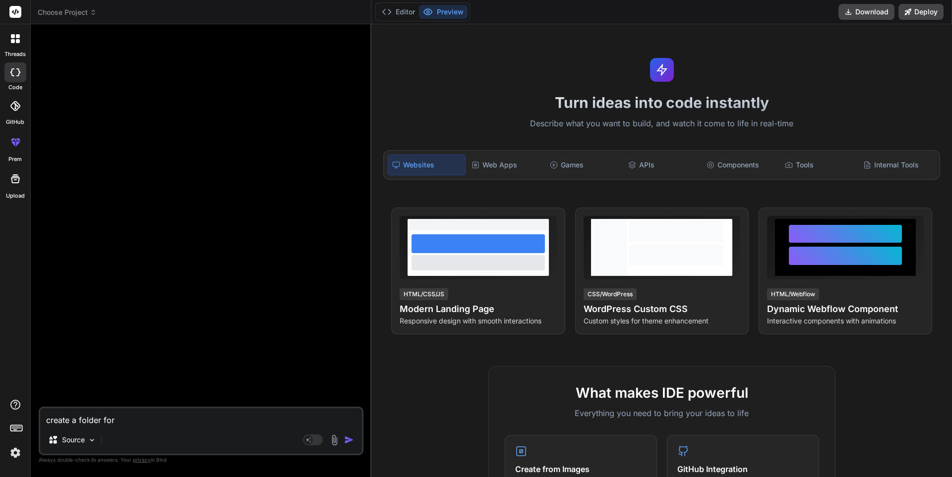
click at [118, 419] on textarea "create a folder for" at bounding box center [201, 418] width 322 height 18
click at [113, 419] on textarea "create a websites using my" at bounding box center [201, 418] width 322 height 18
click at [148, 424] on textarea "create a website using my" at bounding box center [201, 418] width 322 height 18
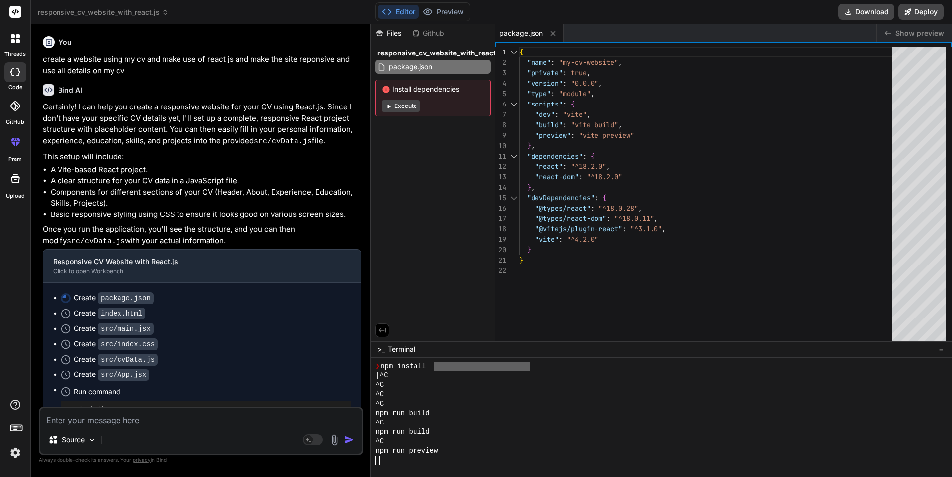
click at [410, 110] on button "Execute" at bounding box center [401, 106] width 38 height 12
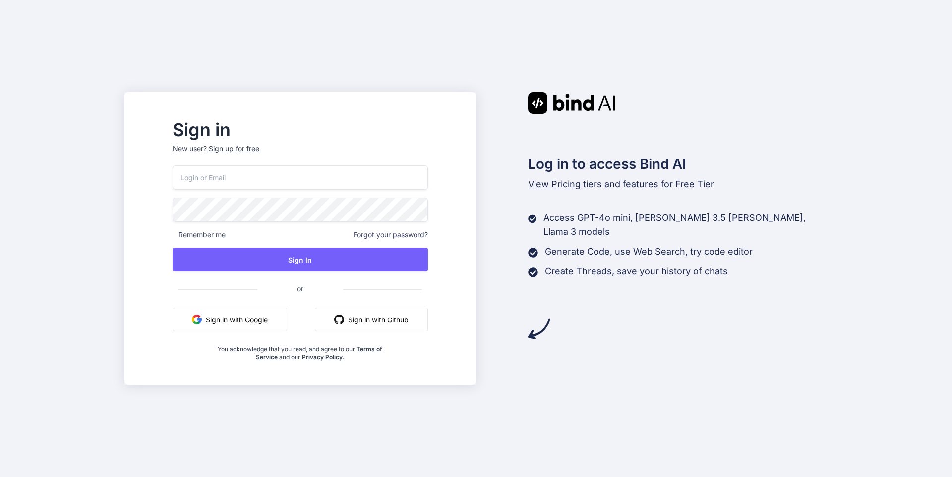
click at [287, 319] on button "Sign in with Google" at bounding box center [230, 320] width 115 height 24
